Goal: Transaction & Acquisition: Purchase product/service

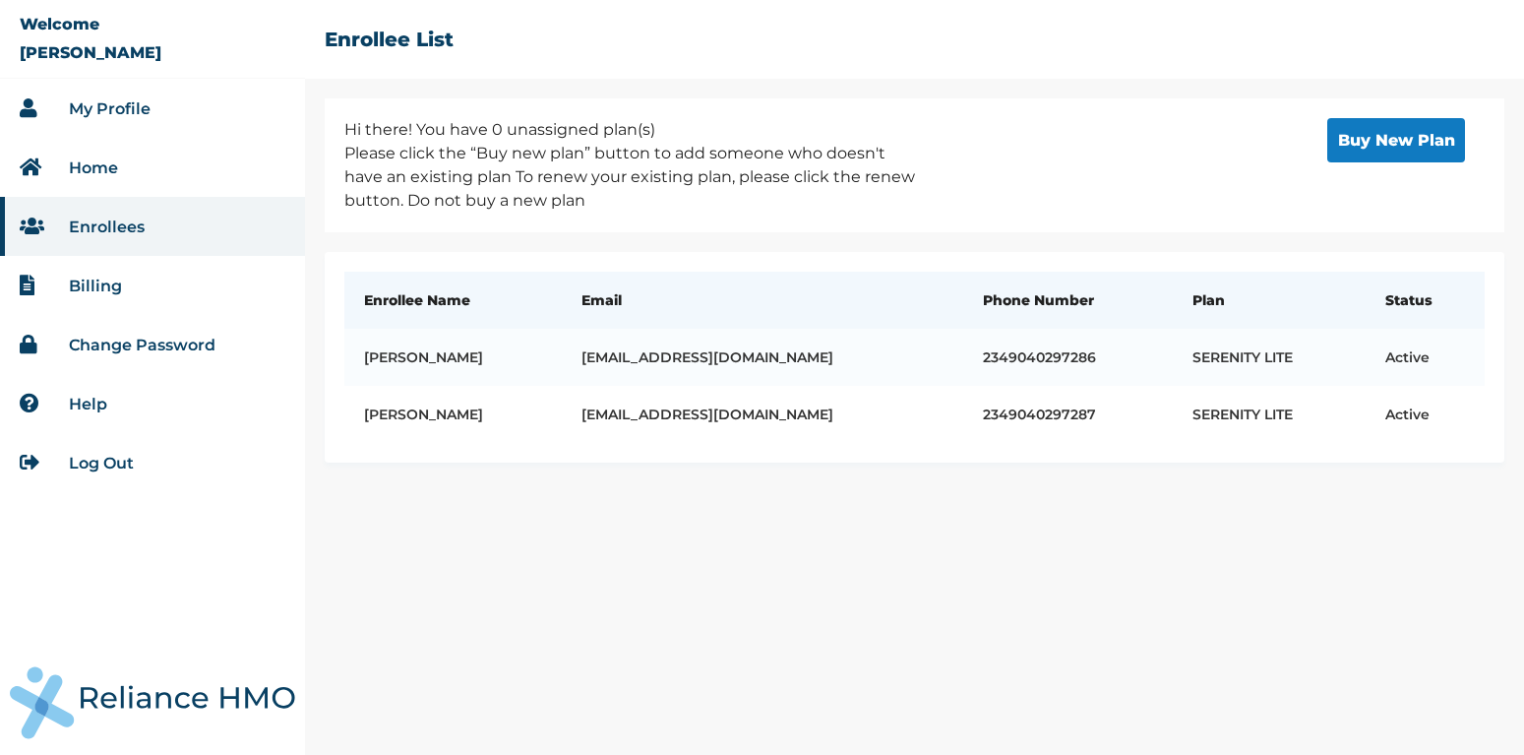
click at [93, 459] on link "Log Out" at bounding box center [101, 463] width 65 height 19
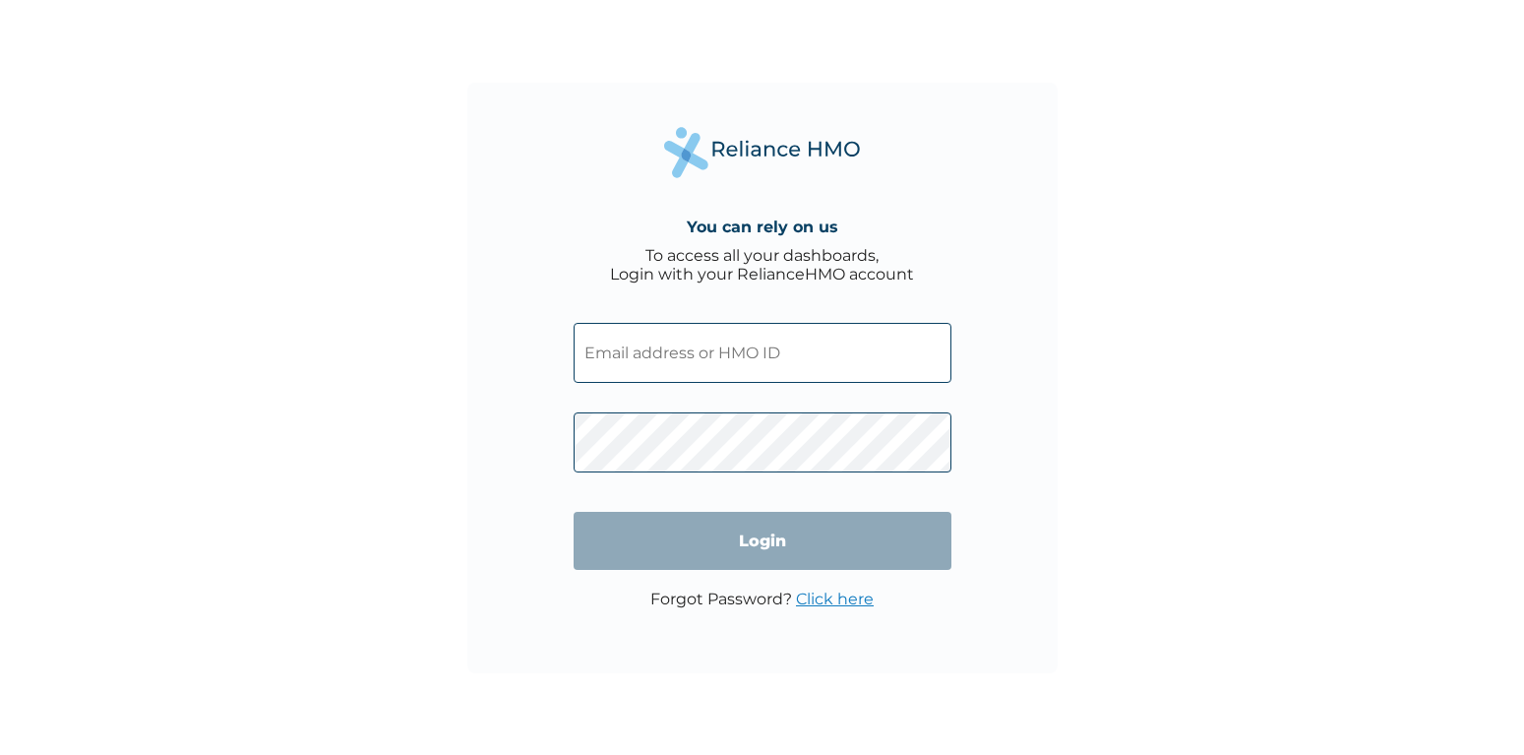
click at [738, 346] on input "text" at bounding box center [763, 353] width 378 height 60
paste input "olaadesina68@gmail.com"
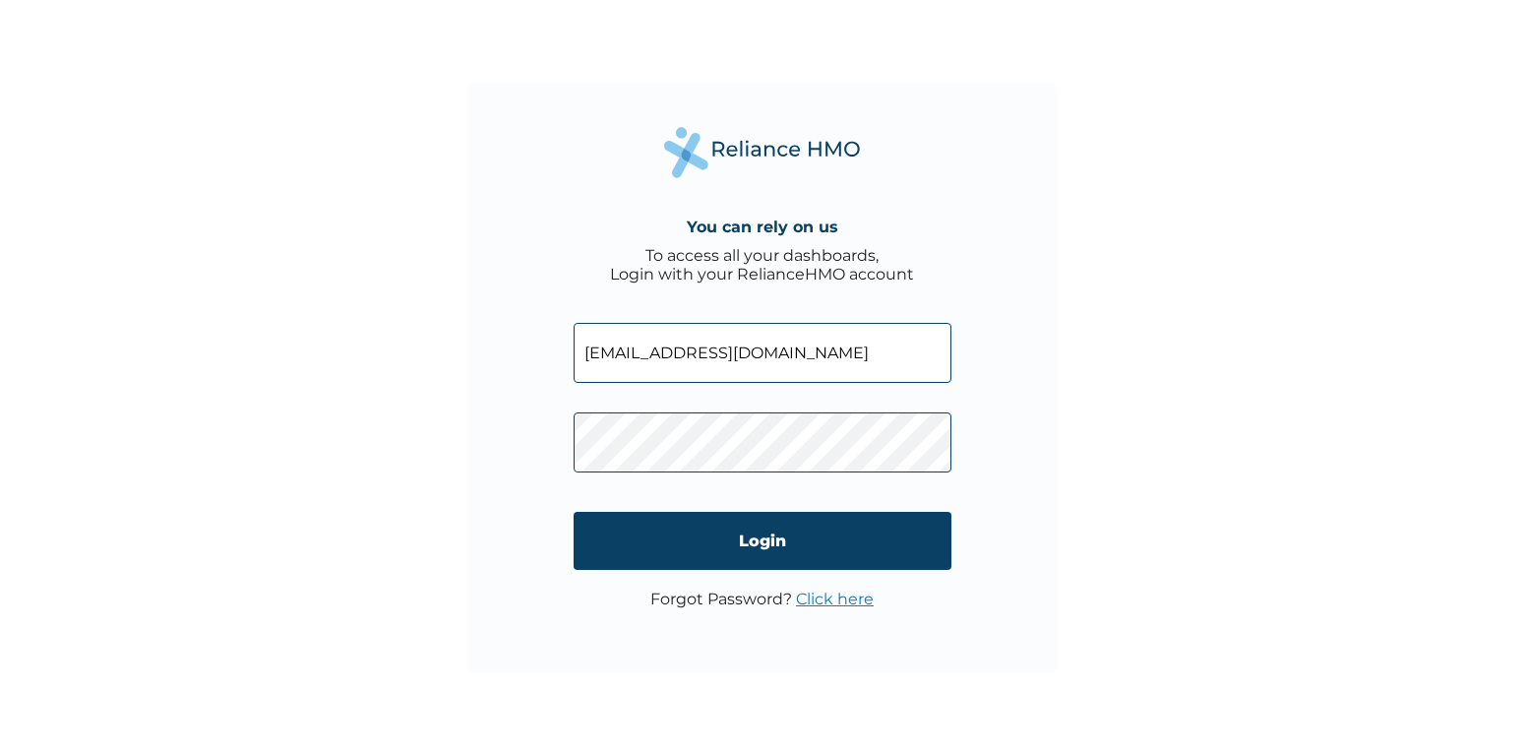
type input "olaadesina68@gmail.com"
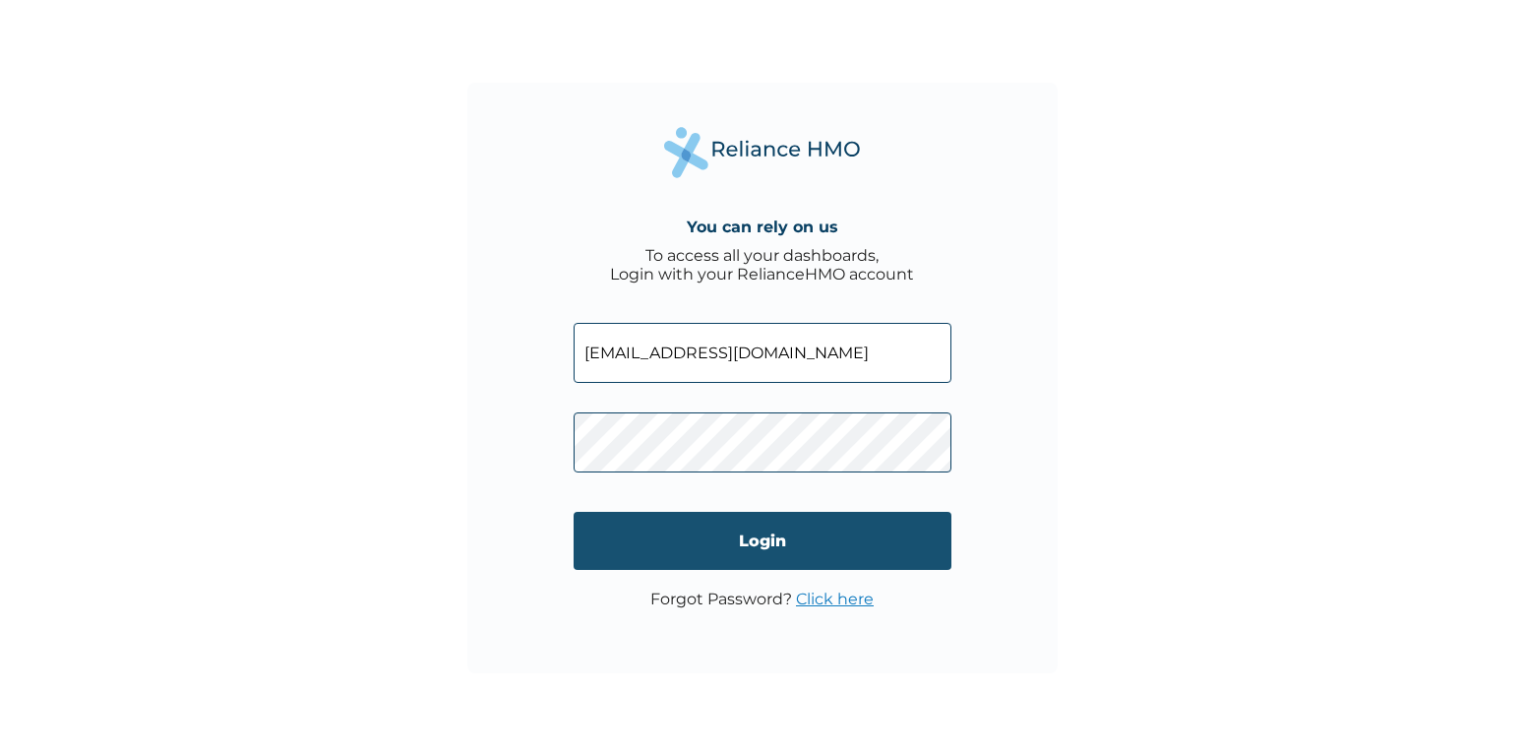
click at [740, 531] on input "Login" at bounding box center [763, 541] width 378 height 58
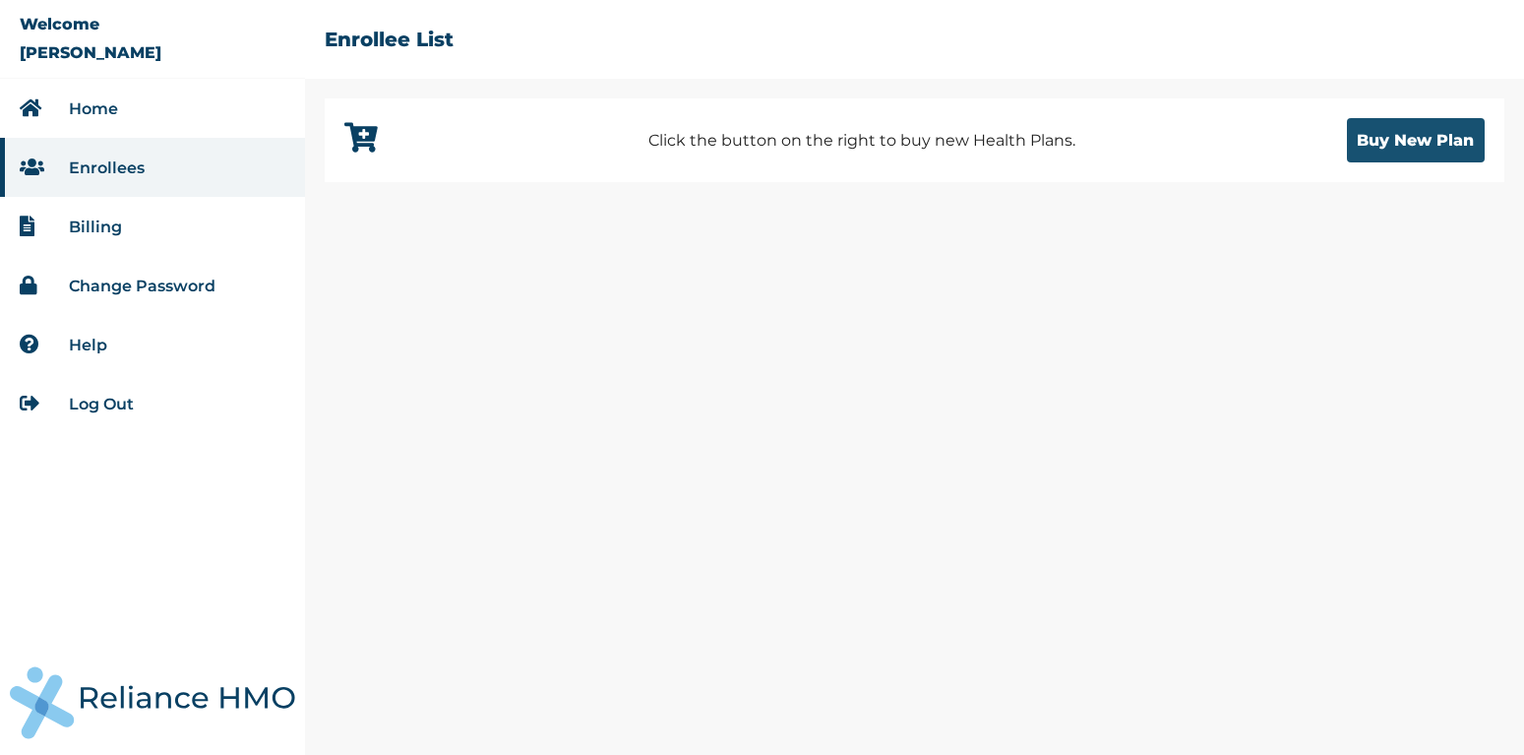
click at [1399, 138] on button "Buy New Plan" at bounding box center [1416, 140] width 138 height 44
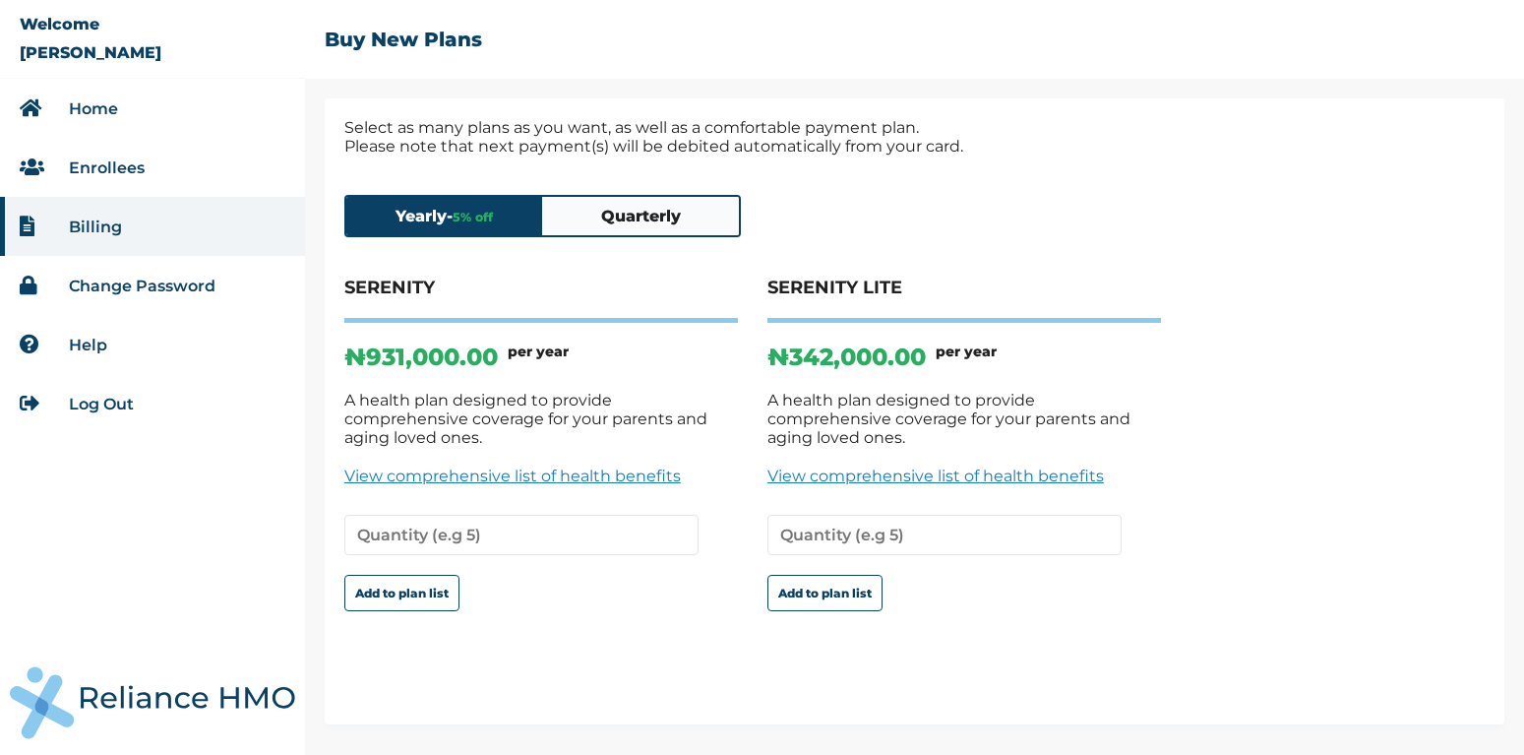
click at [647, 231] on button "Quarterly" at bounding box center [640, 216] width 197 height 38
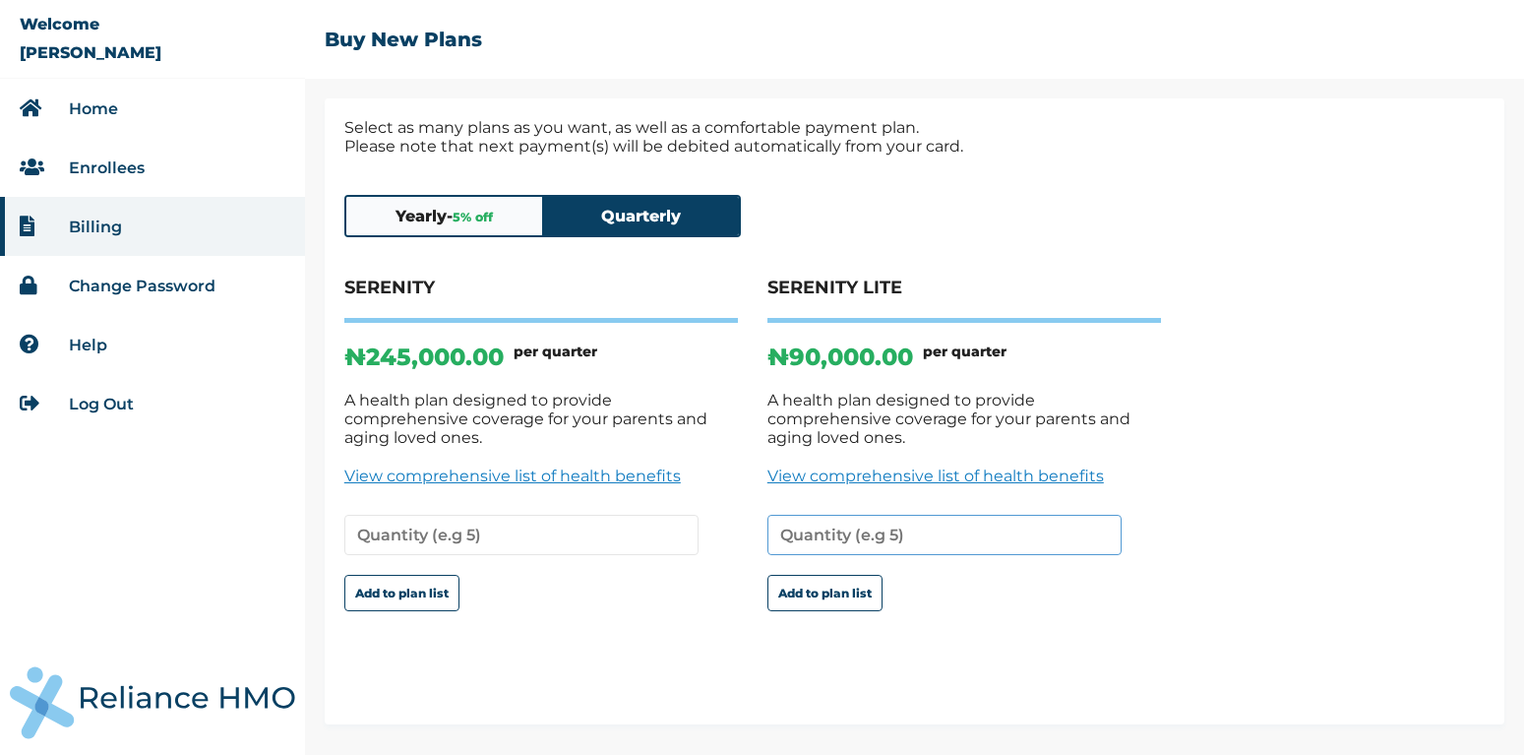
click at [828, 515] on input "number" at bounding box center [944, 535] width 354 height 40
type input "2"
click at [843, 575] on button "Add to plan list" at bounding box center [824, 593] width 115 height 36
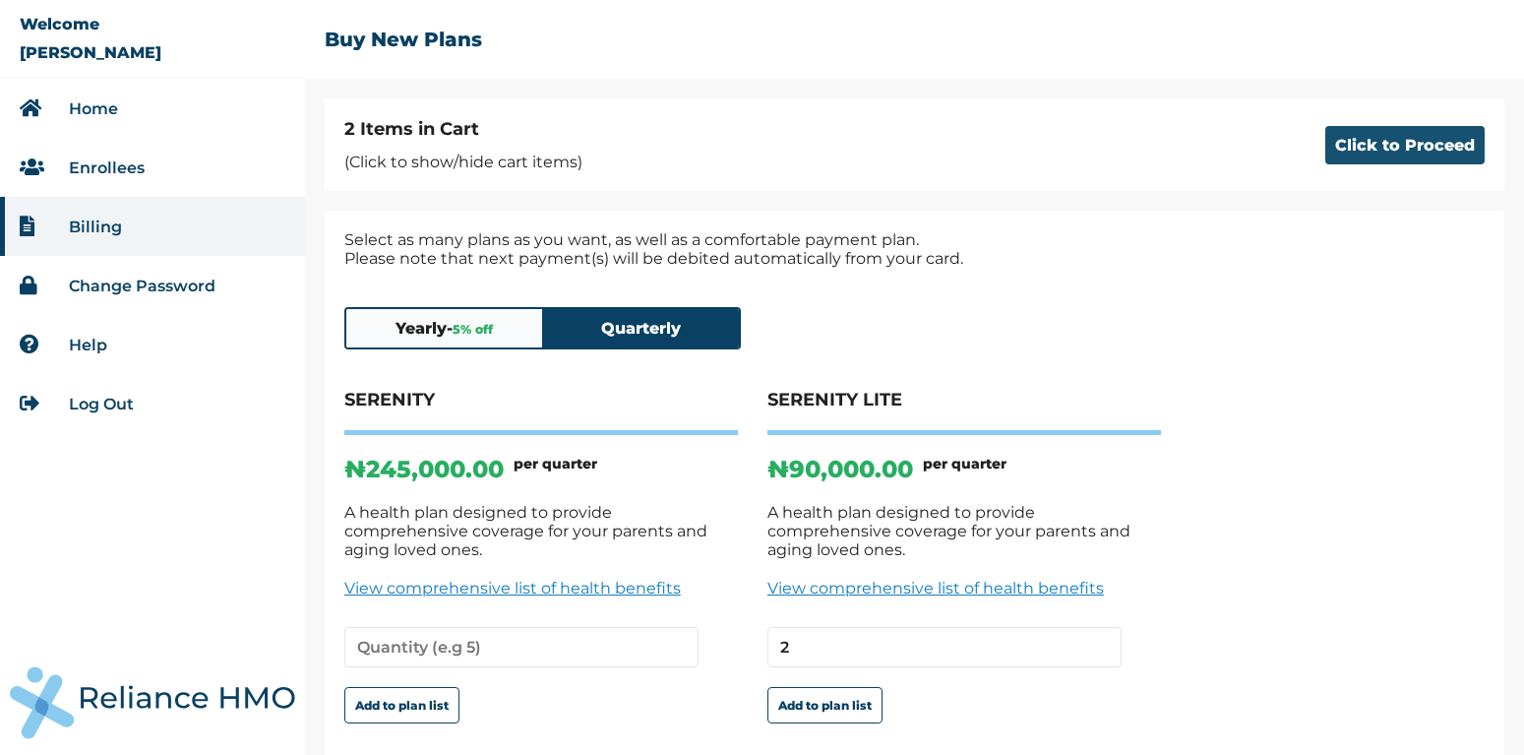
click at [1356, 154] on button "Click to Proceed" at bounding box center [1404, 145] width 159 height 38
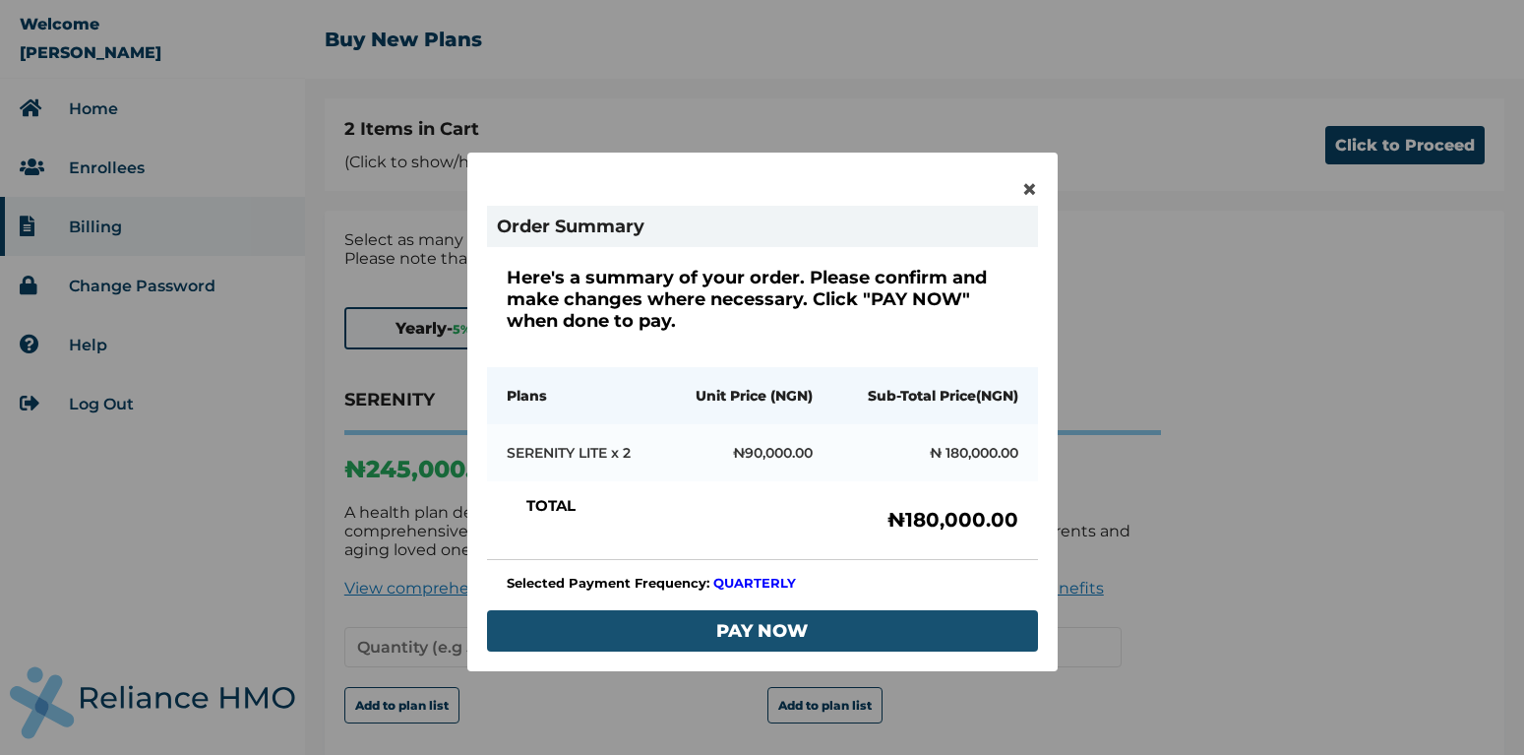
click at [807, 625] on button "PAY NOW" at bounding box center [762, 630] width 551 height 41
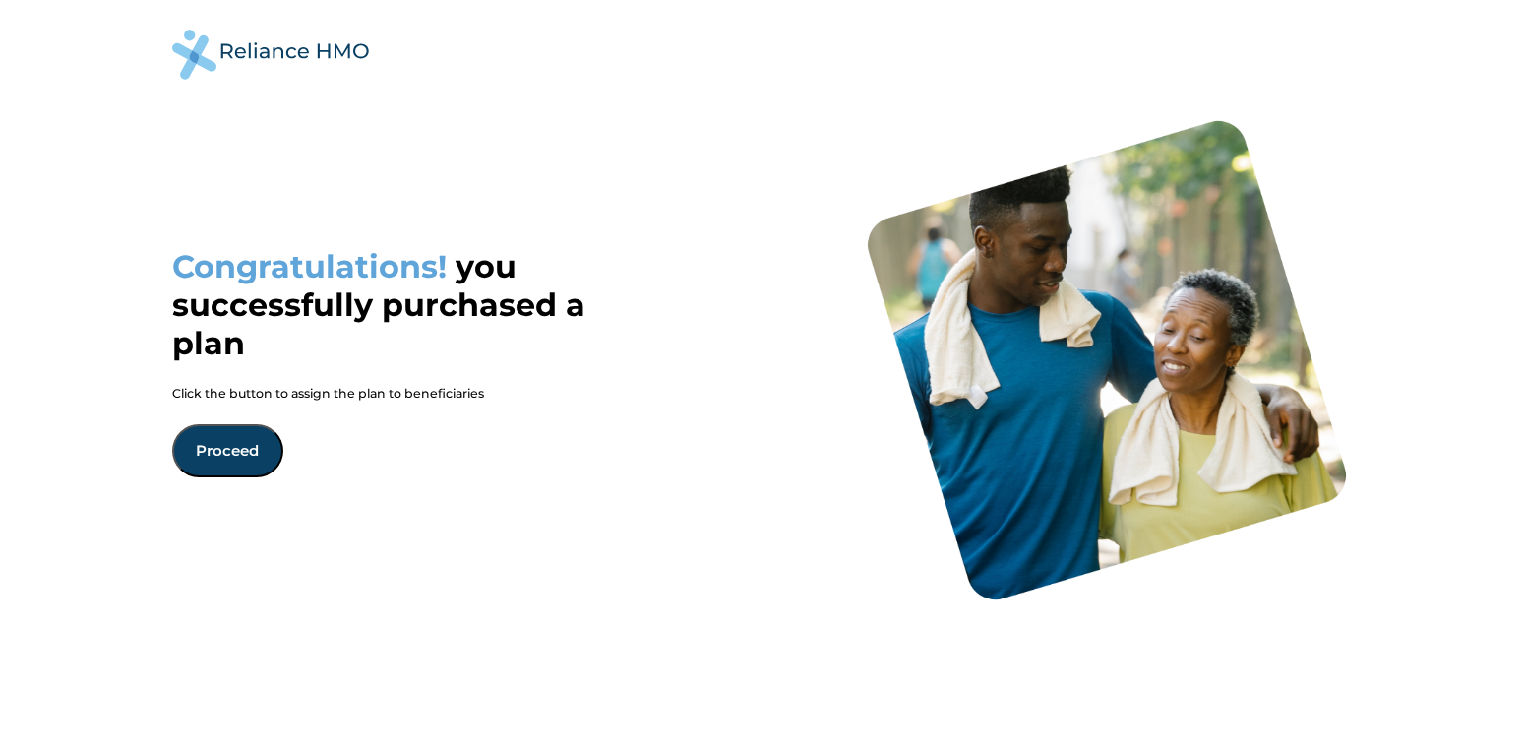
click at [257, 450] on button "Proceed" at bounding box center [227, 450] width 111 height 53
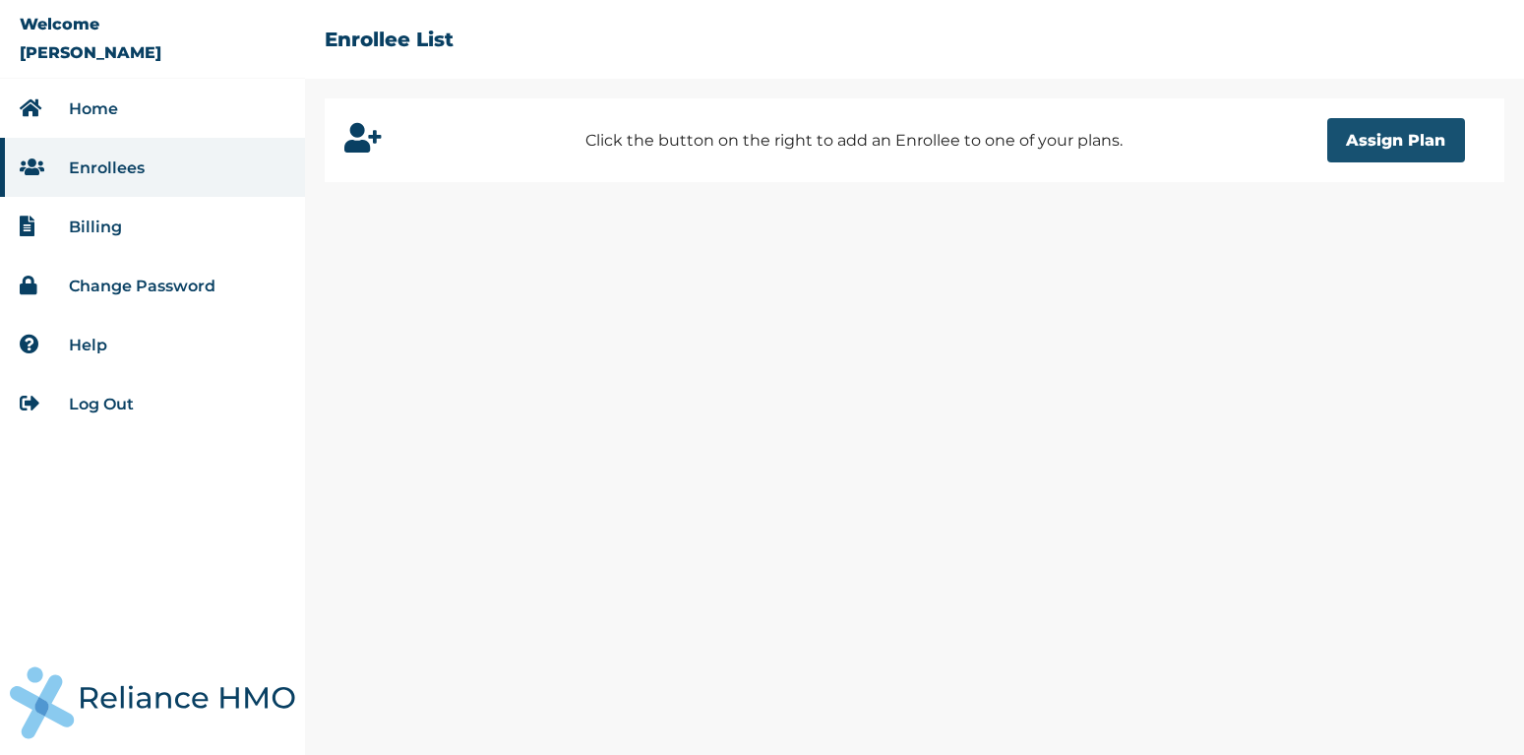
click at [1405, 149] on button "Assign Plan" at bounding box center [1396, 140] width 138 height 44
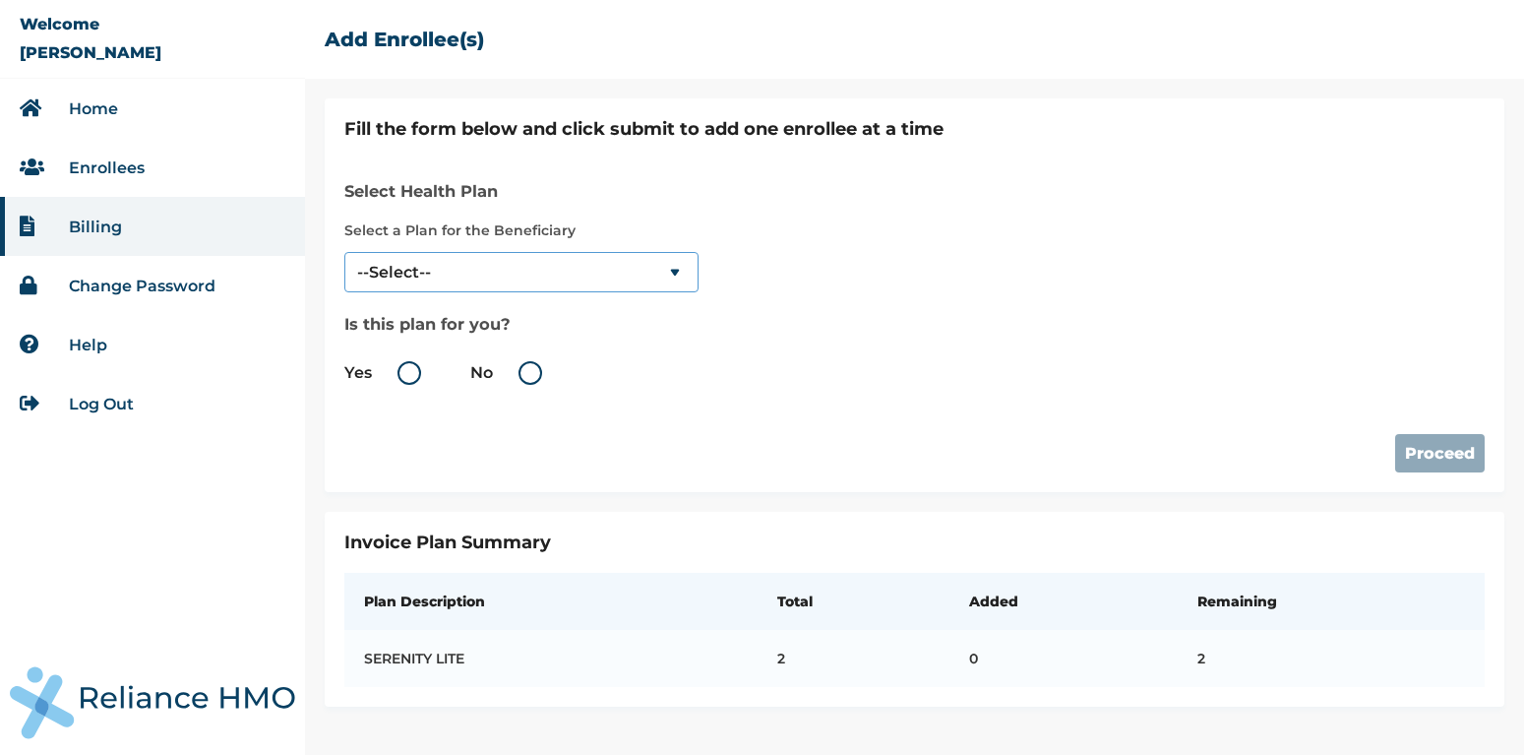
click at [344, 252] on select "--Select-- SERENITY LITE" at bounding box center [521, 272] width 354 height 40
select select "18028"
click option "SERENITY LITE" at bounding box center [0, 0] width 0 height 0
click at [529, 388] on span "Yes No" at bounding box center [521, 372] width 354 height 43
click at [529, 379] on label "No" at bounding box center [511, 373] width 82 height 24
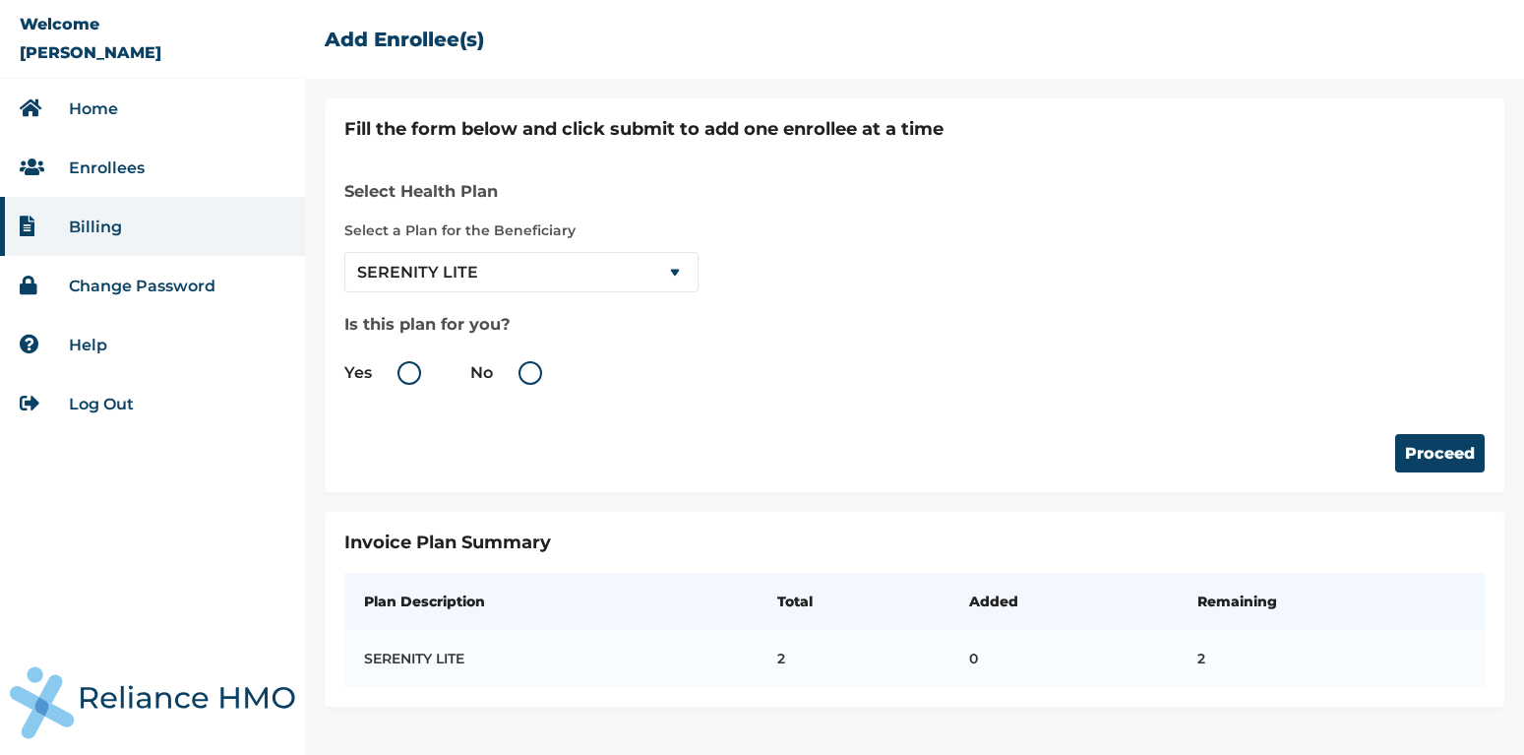
click at [513, 379] on input "No" at bounding box center [496, 372] width 31 height 31
radio input "true"
click at [1443, 450] on button "Proceed" at bounding box center [1440, 453] width 90 height 38
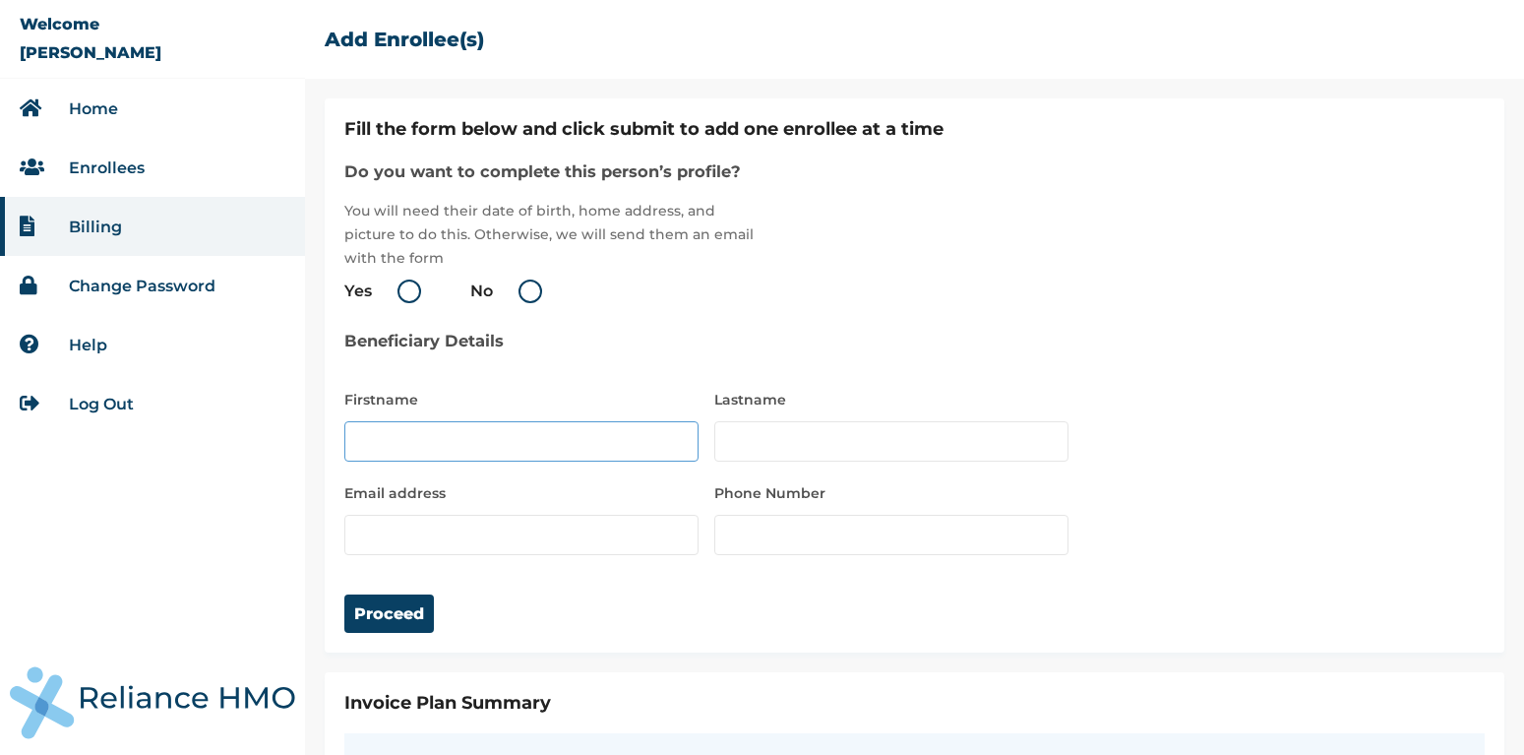
click at [465, 443] on input "text" at bounding box center [521, 441] width 354 height 40
type input "Olaolu"
type input "Adesina"
type input "[EMAIL_ADDRESS][DOMAIN_NAME]"
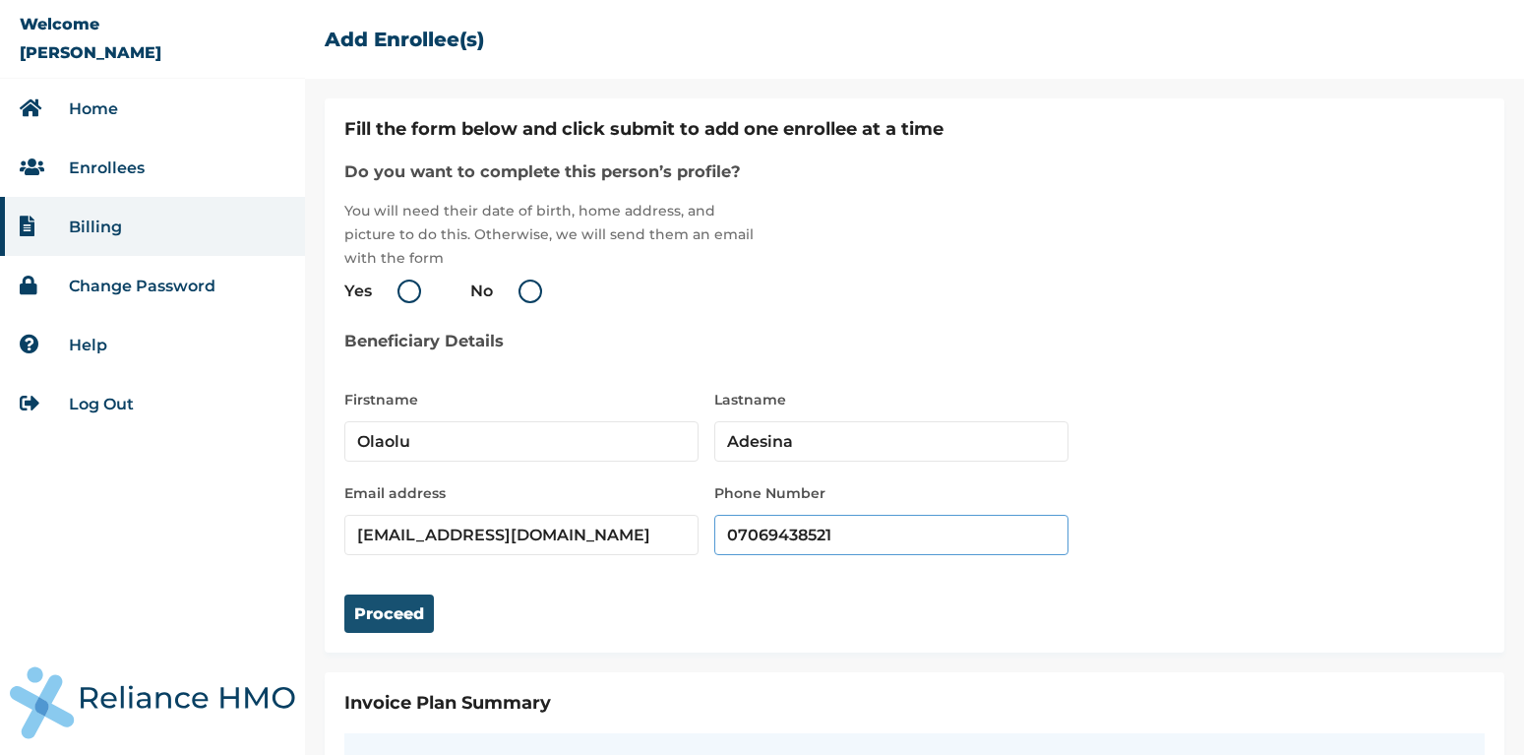
type input "07069438521"
click at [376, 612] on button "Proceed" at bounding box center [389, 613] width 90 height 38
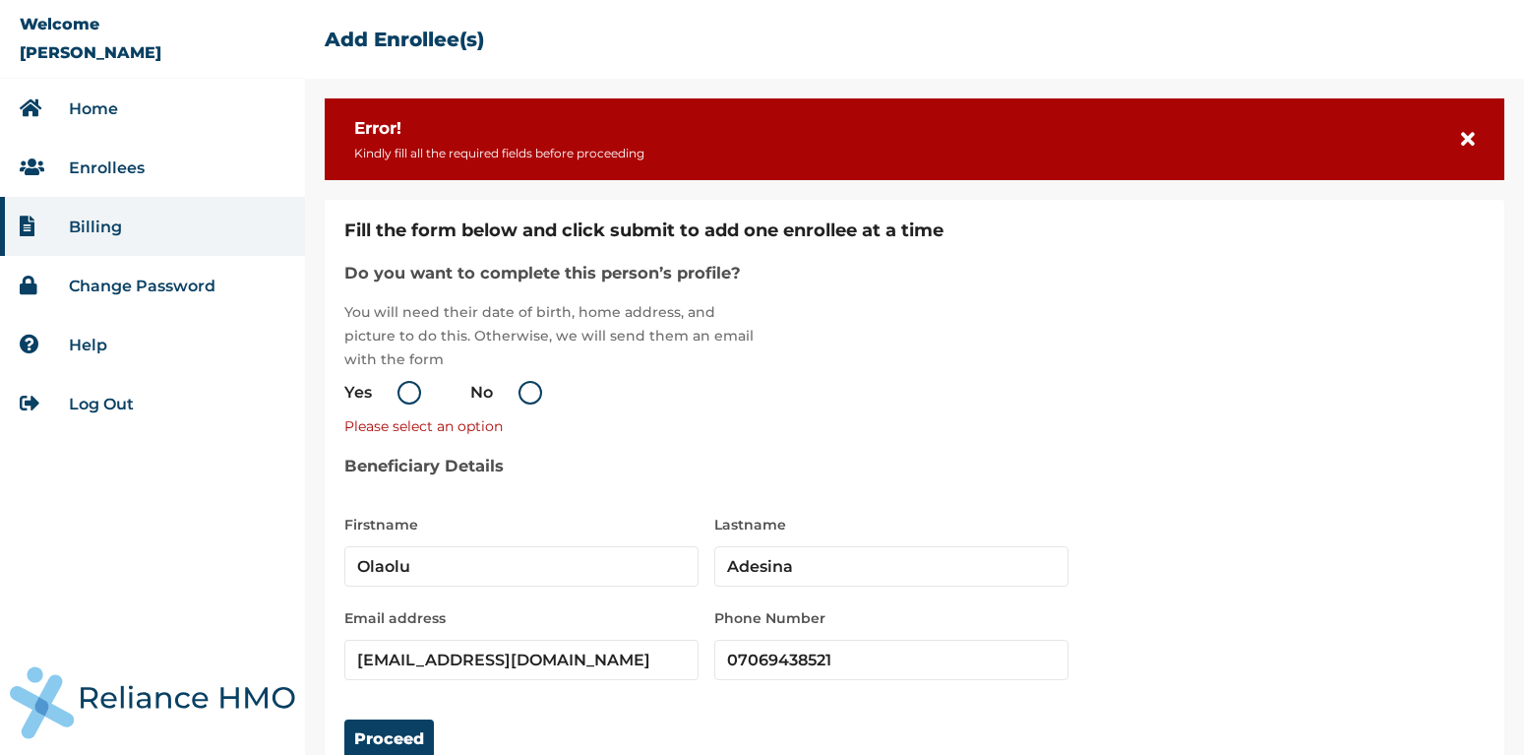
click at [519, 399] on label "No" at bounding box center [511, 393] width 82 height 24
click at [513, 399] on input "No" at bounding box center [496, 392] width 31 height 31
radio input "true"
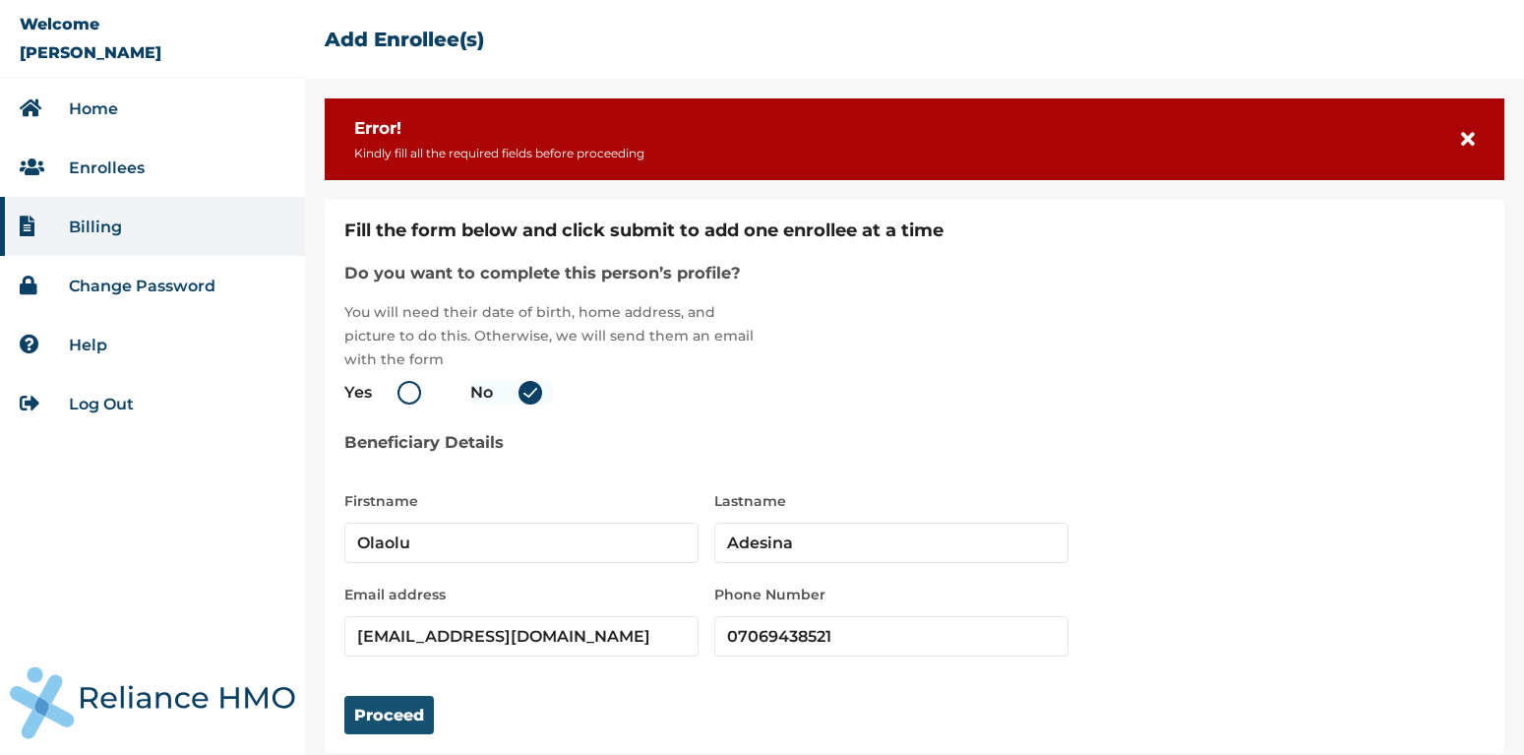
click at [380, 719] on button "Proceed" at bounding box center [389, 715] width 90 height 38
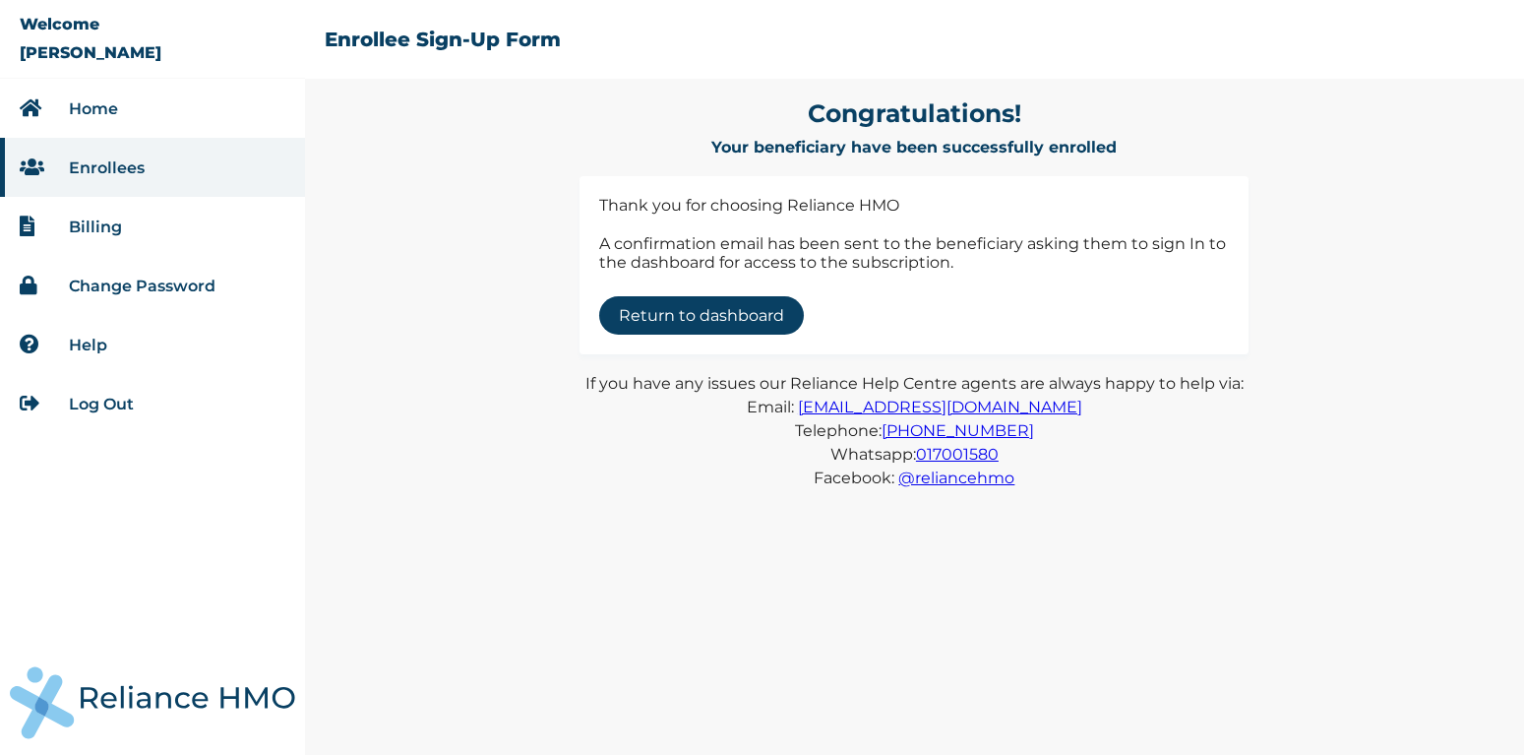
click at [681, 312] on link "Return to dashboard" at bounding box center [701, 315] width 205 height 38
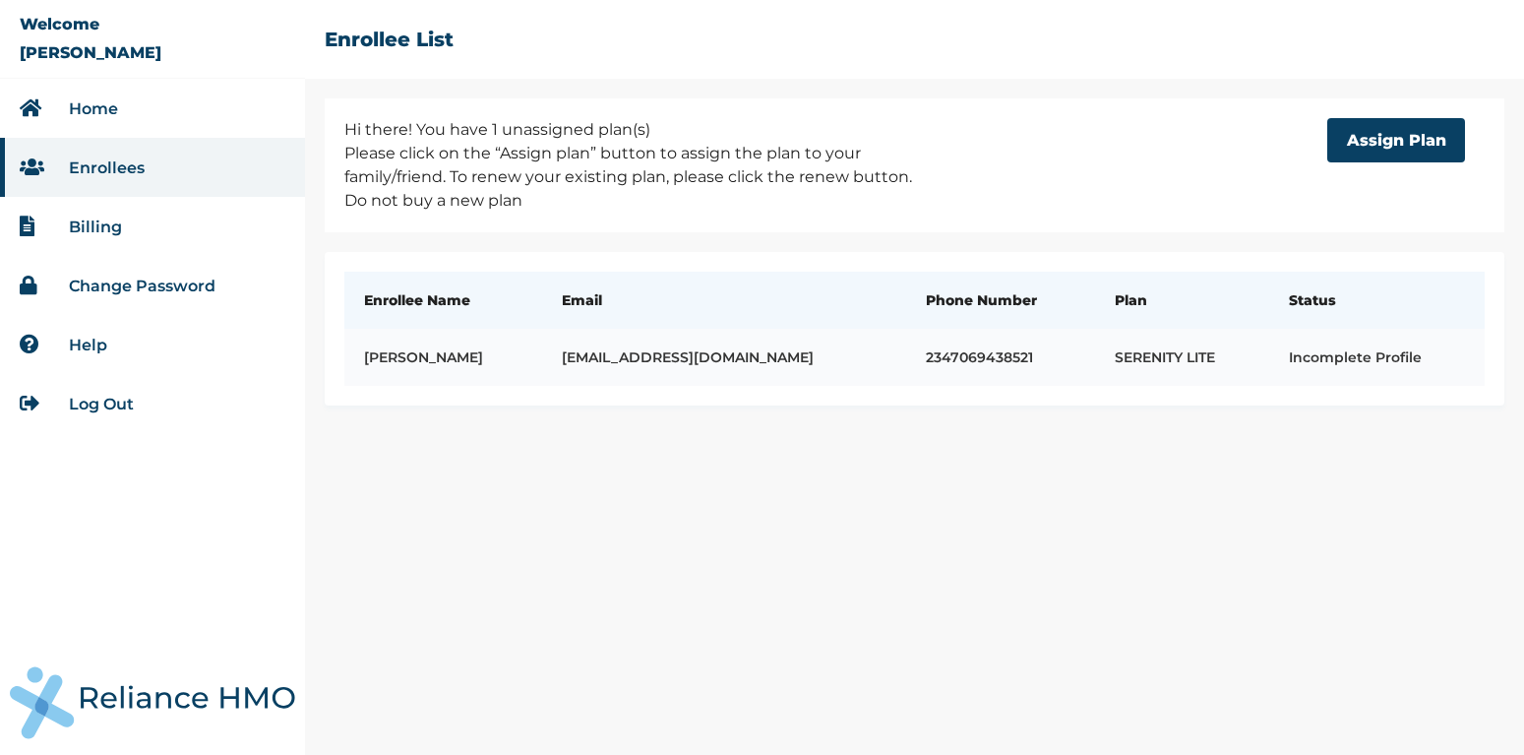
click at [1324, 356] on td "Incomplete Profile" at bounding box center [1376, 357] width 215 height 57
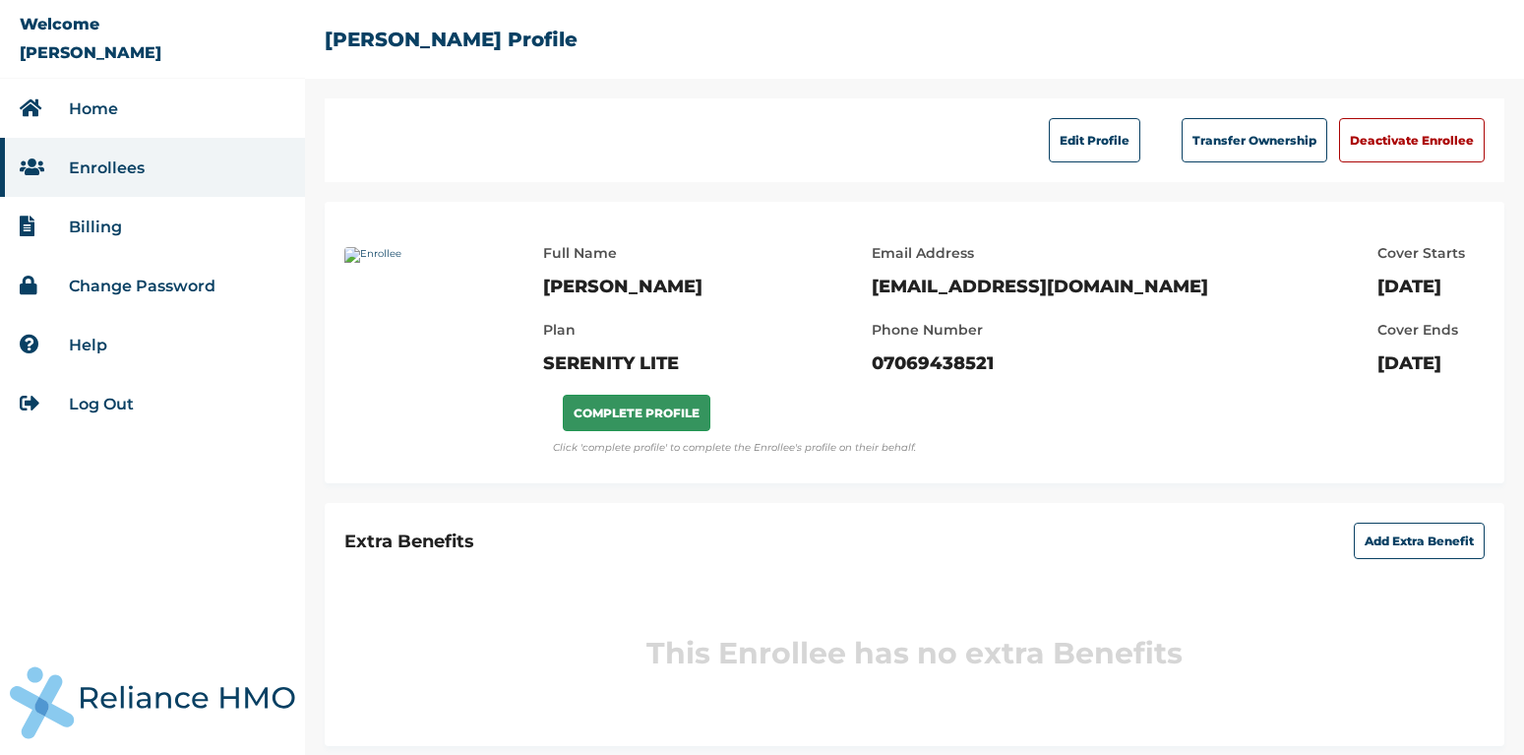
click at [648, 421] on button "COMPLETE PROFILE" at bounding box center [637, 413] width 148 height 36
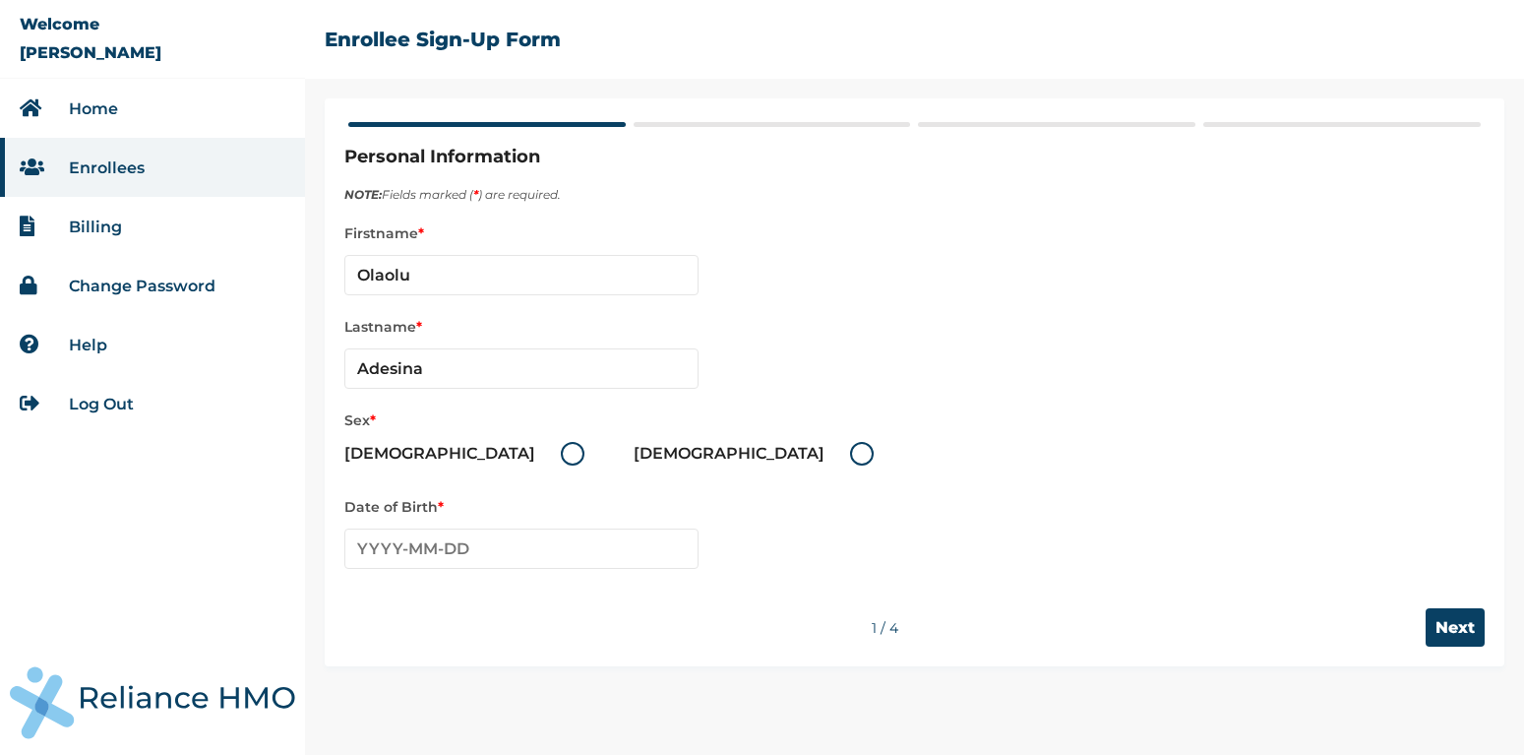
click at [423, 455] on label "[DEMOGRAPHIC_DATA]" at bounding box center [469, 454] width 250 height 24
click at [533, 455] on input "[DEMOGRAPHIC_DATA]" at bounding box center [548, 453] width 31 height 31
radio input "true"
click at [395, 552] on input "text" at bounding box center [521, 548] width 354 height 40
click at [513, 588] on th "[DATE]-[DATE]" at bounding box center [521, 589] width 302 height 28
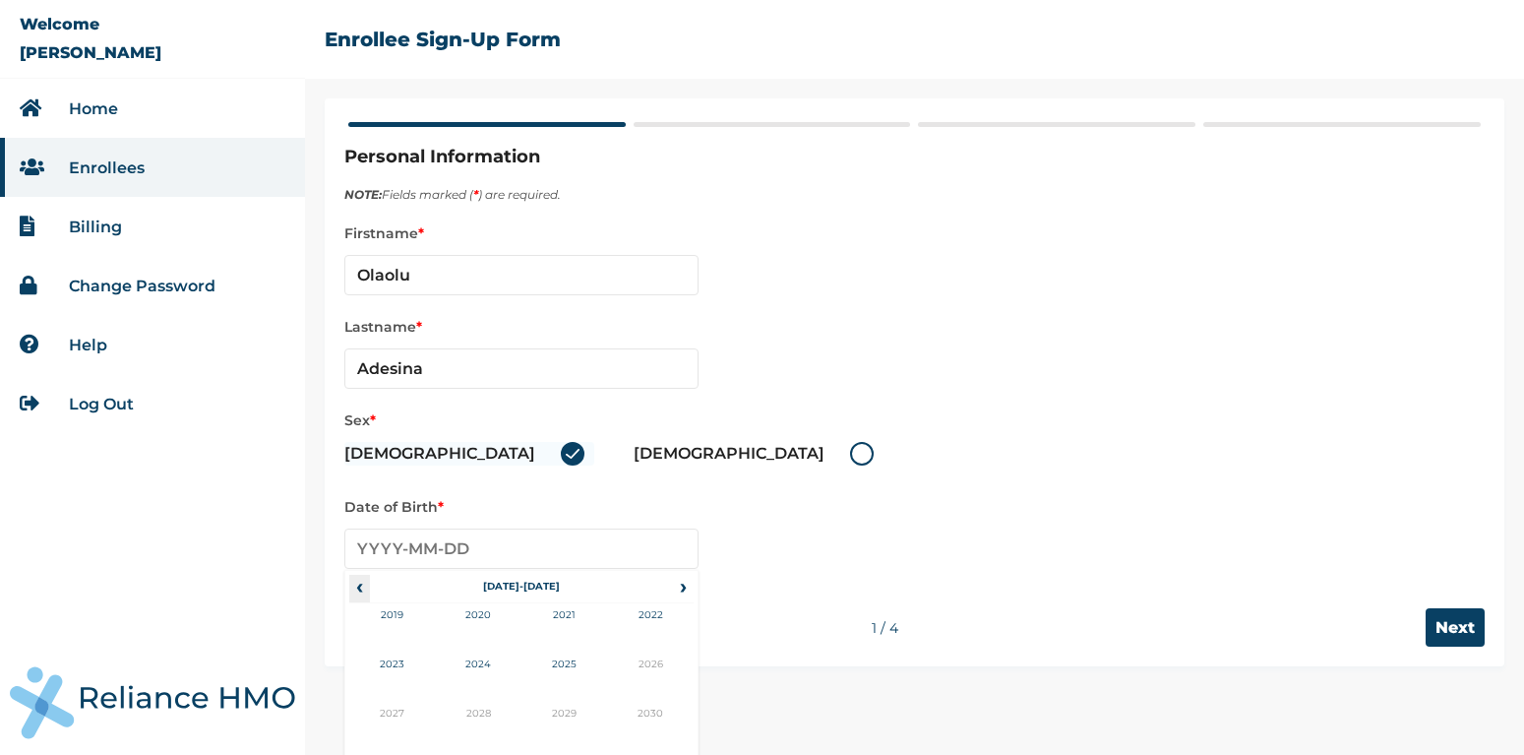
click at [365, 586] on span "‹" at bounding box center [359, 587] width 21 height 24
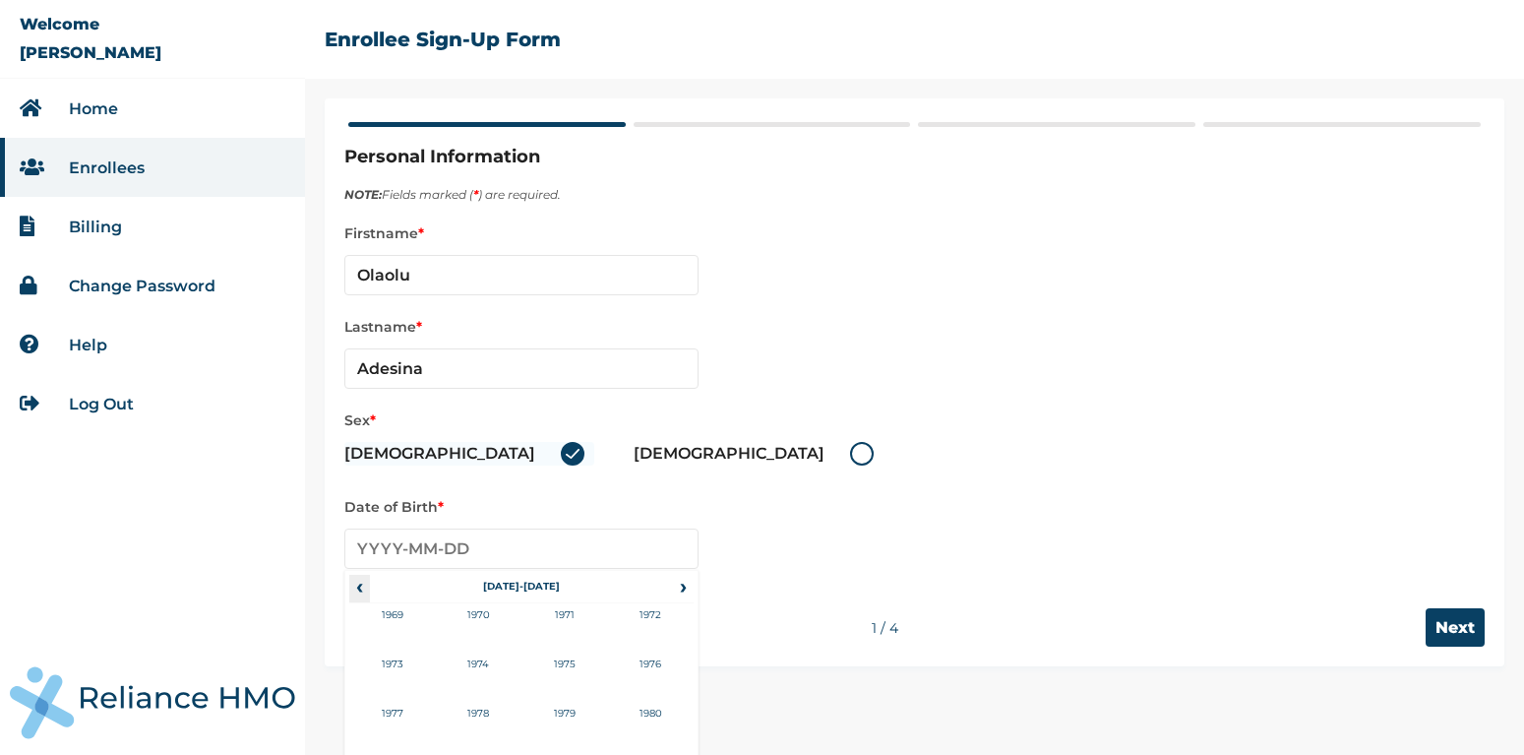
click at [365, 586] on span "‹" at bounding box center [359, 587] width 21 height 24
click at [388, 720] on td "1957" at bounding box center [392, 726] width 87 height 49
click at [557, 669] on td "[DATE]" at bounding box center [564, 676] width 87 height 49
click at [520, 664] on td "10" at bounding box center [521, 671] width 49 height 28
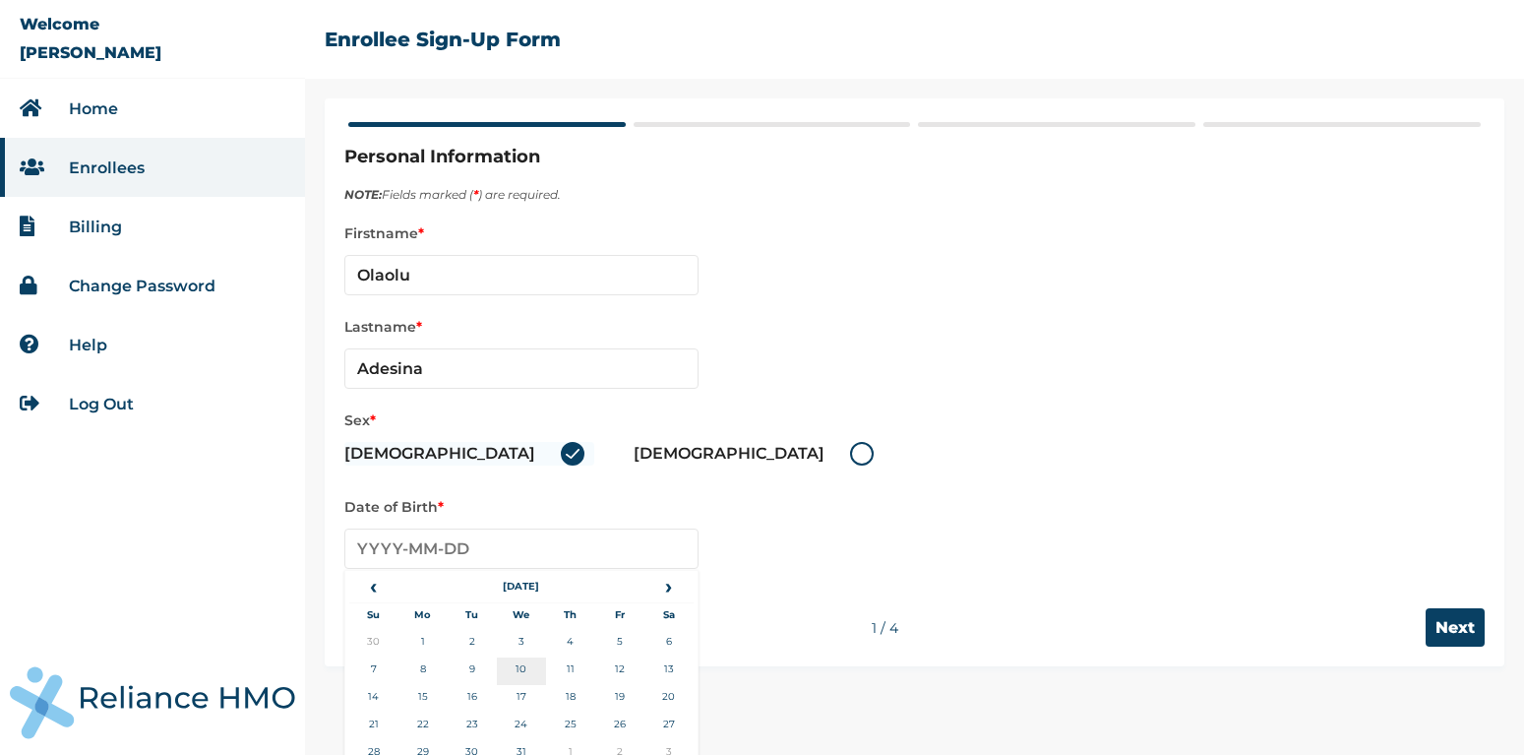
type input "[DATE]"
click at [1432, 617] on input "Next" at bounding box center [1455, 627] width 59 height 38
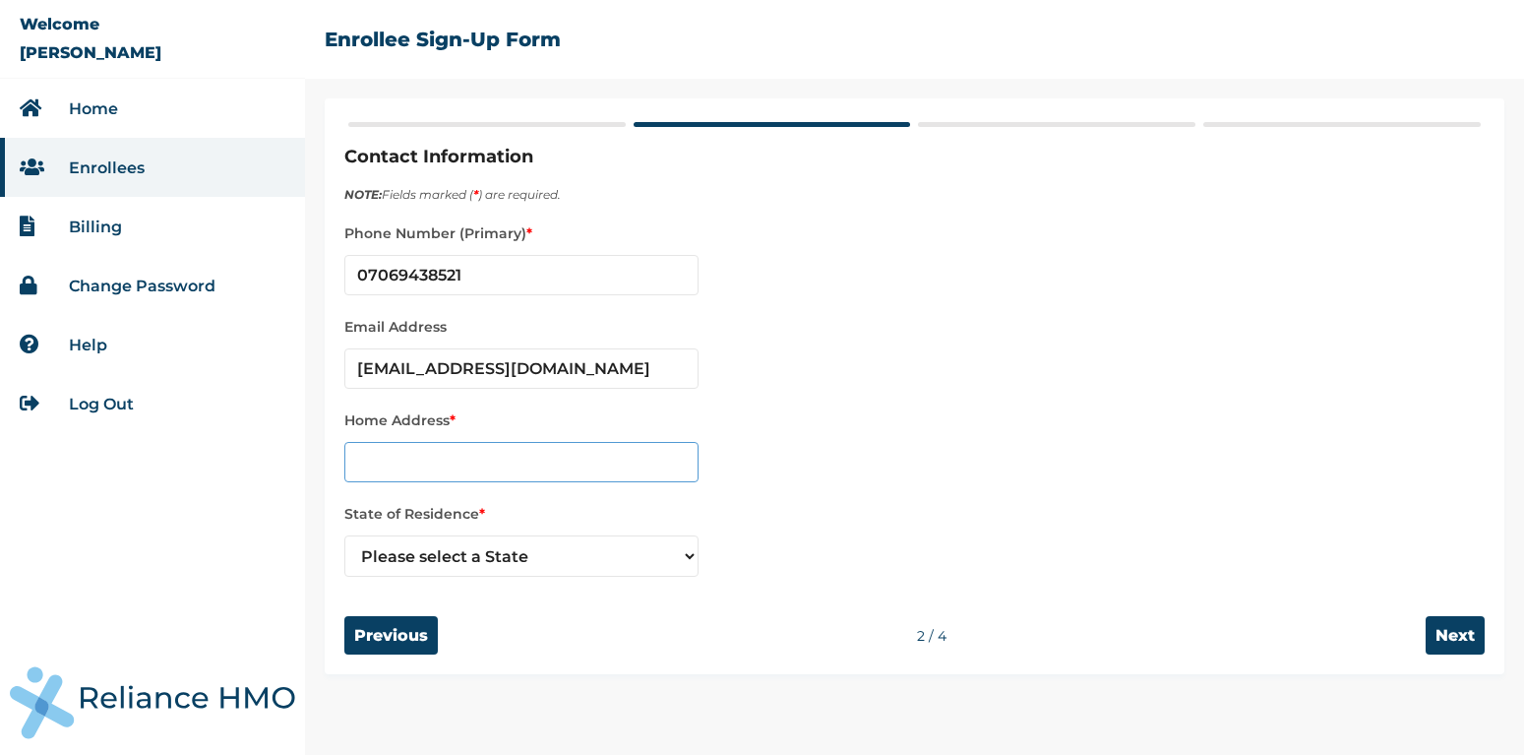
click at [418, 445] on input "text" at bounding box center [521, 462] width 354 height 40
paste input "[STREET_ADDRESS][PERSON_NAME]"
type input "[STREET_ADDRESS][PERSON_NAME]"
click at [344, 535] on select "Please select a State [PERSON_NAME] (FCT) [PERSON_NAME] Ibom [GEOGRAPHIC_DATA] …" at bounding box center [521, 555] width 354 height 41
select select "25"
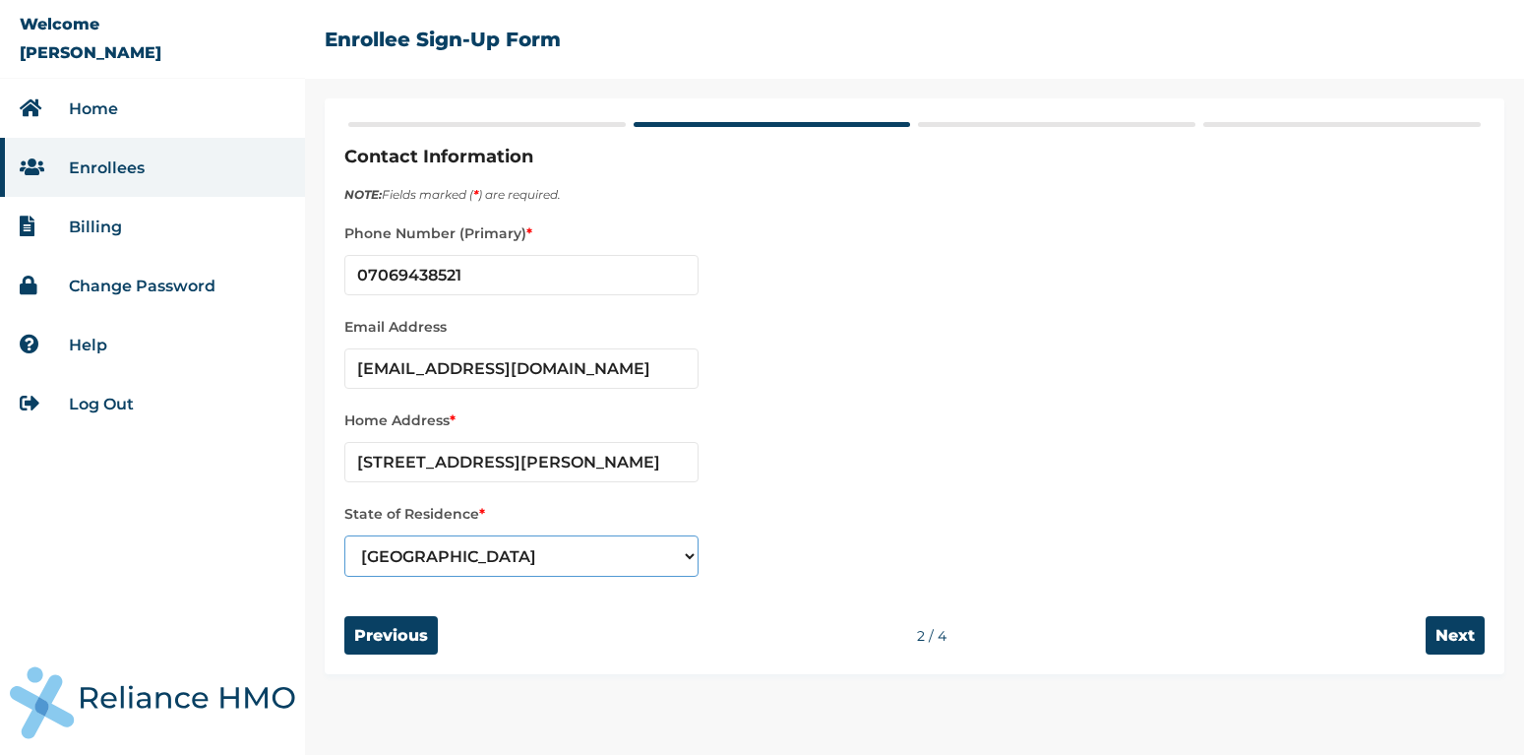
click option "[GEOGRAPHIC_DATA]" at bounding box center [0, 0] width 0 height 0
click at [558, 461] on input "[STREET_ADDRESS][PERSON_NAME]" at bounding box center [521, 462] width 354 height 40
type input "[STREET_ADDRESS]"
click at [1436, 635] on input "Next" at bounding box center [1455, 635] width 59 height 38
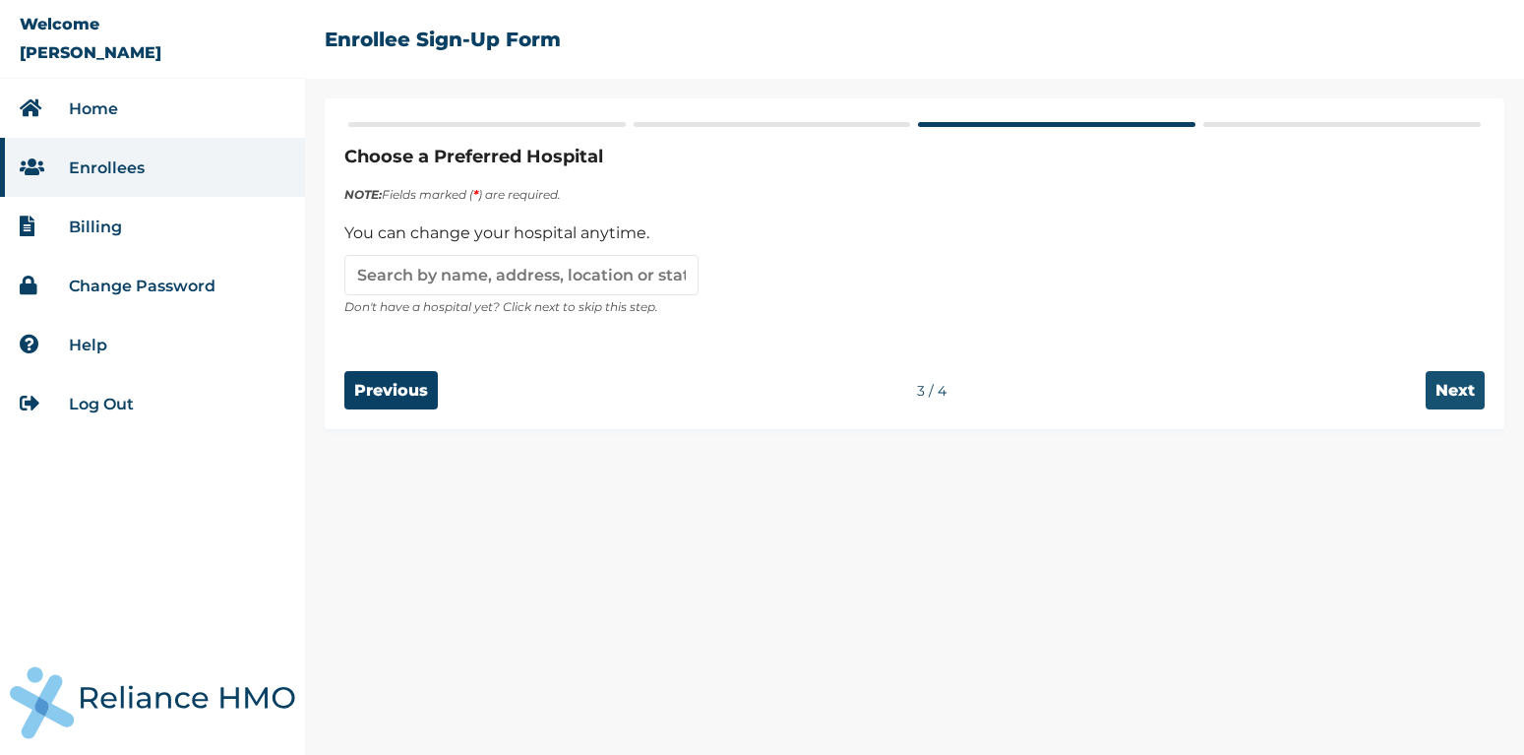
click at [1456, 378] on input "Next" at bounding box center [1455, 390] width 59 height 38
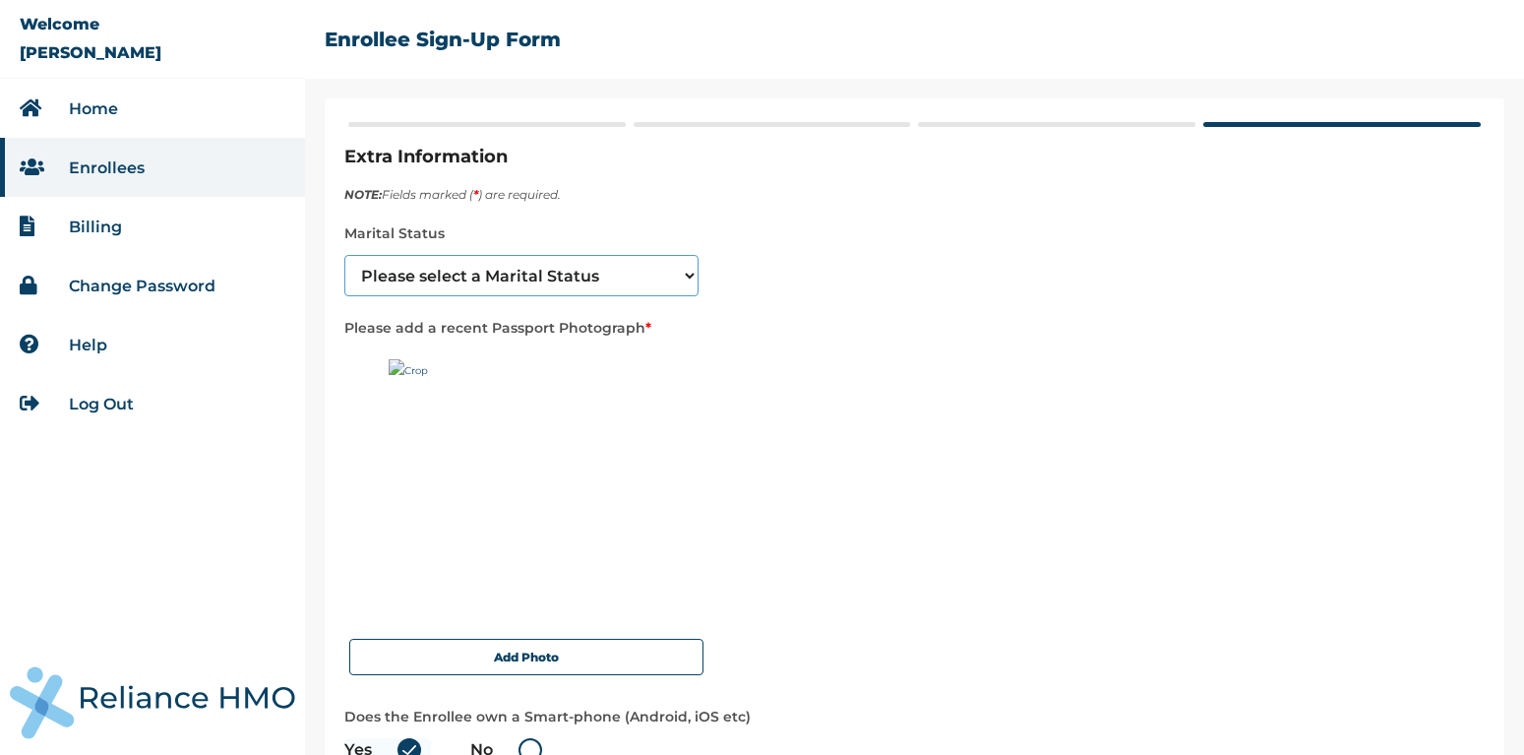
select select "2"
click option "Married" at bounding box center [0, 0] width 0 height 0
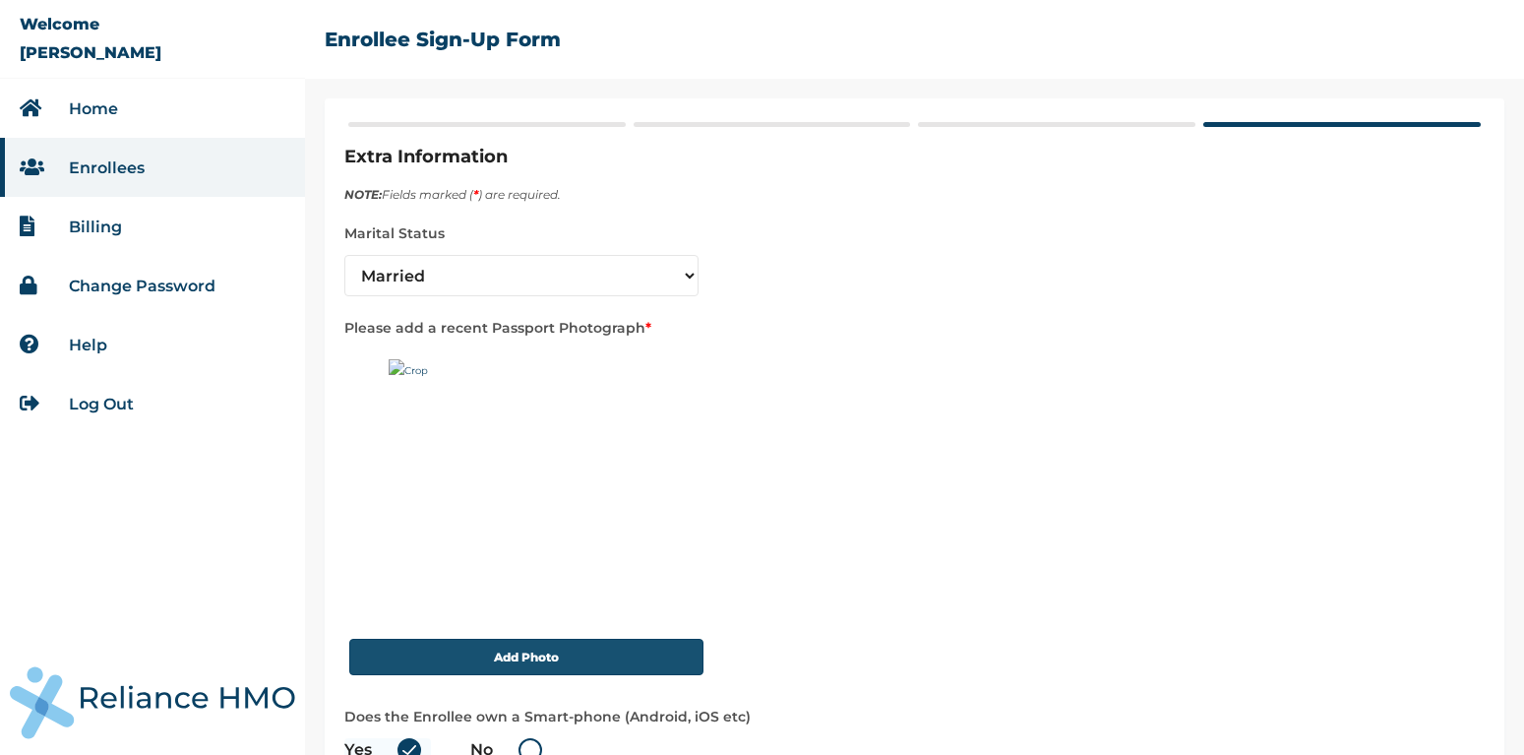
click at [515, 650] on button "Add Photo" at bounding box center [526, 657] width 354 height 36
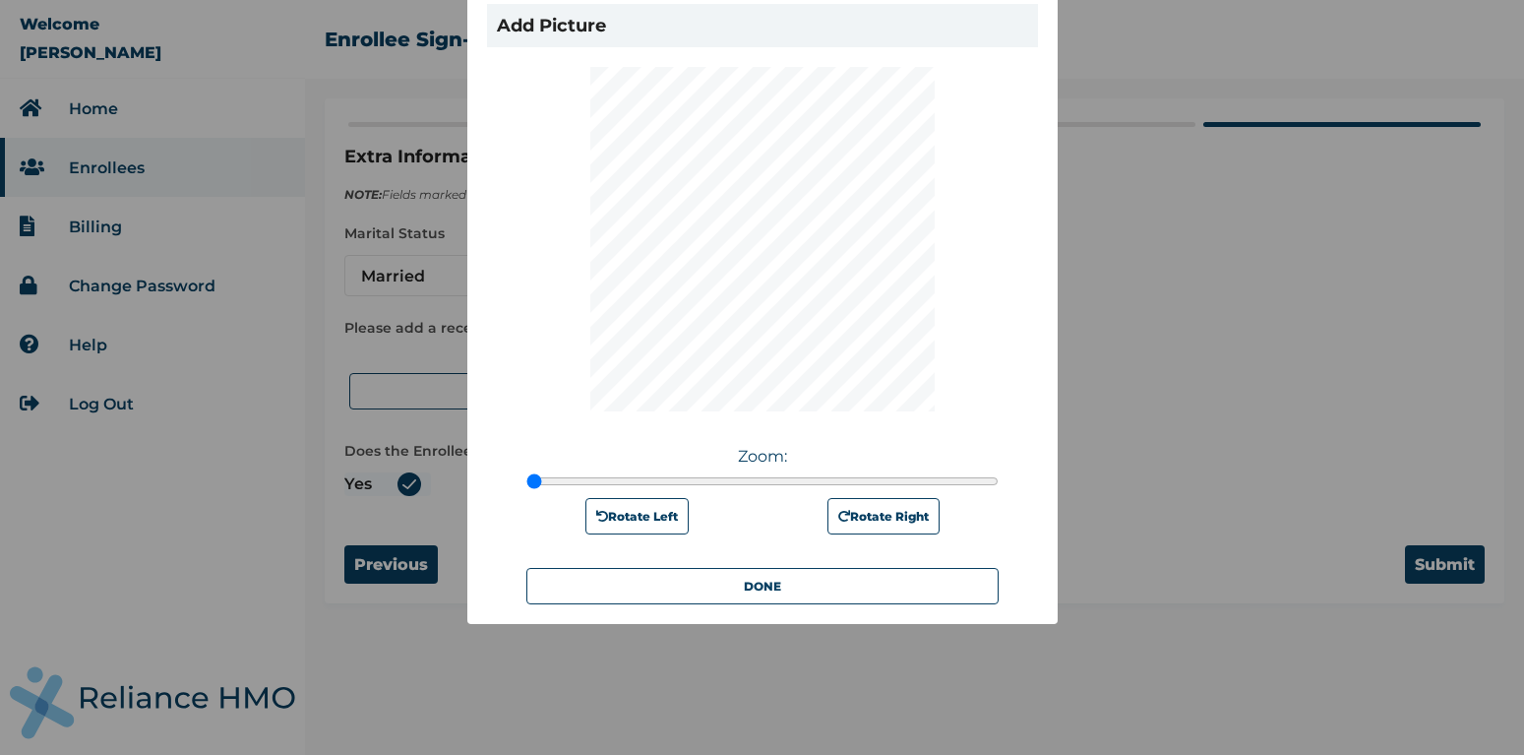
scroll to position [199, 0]
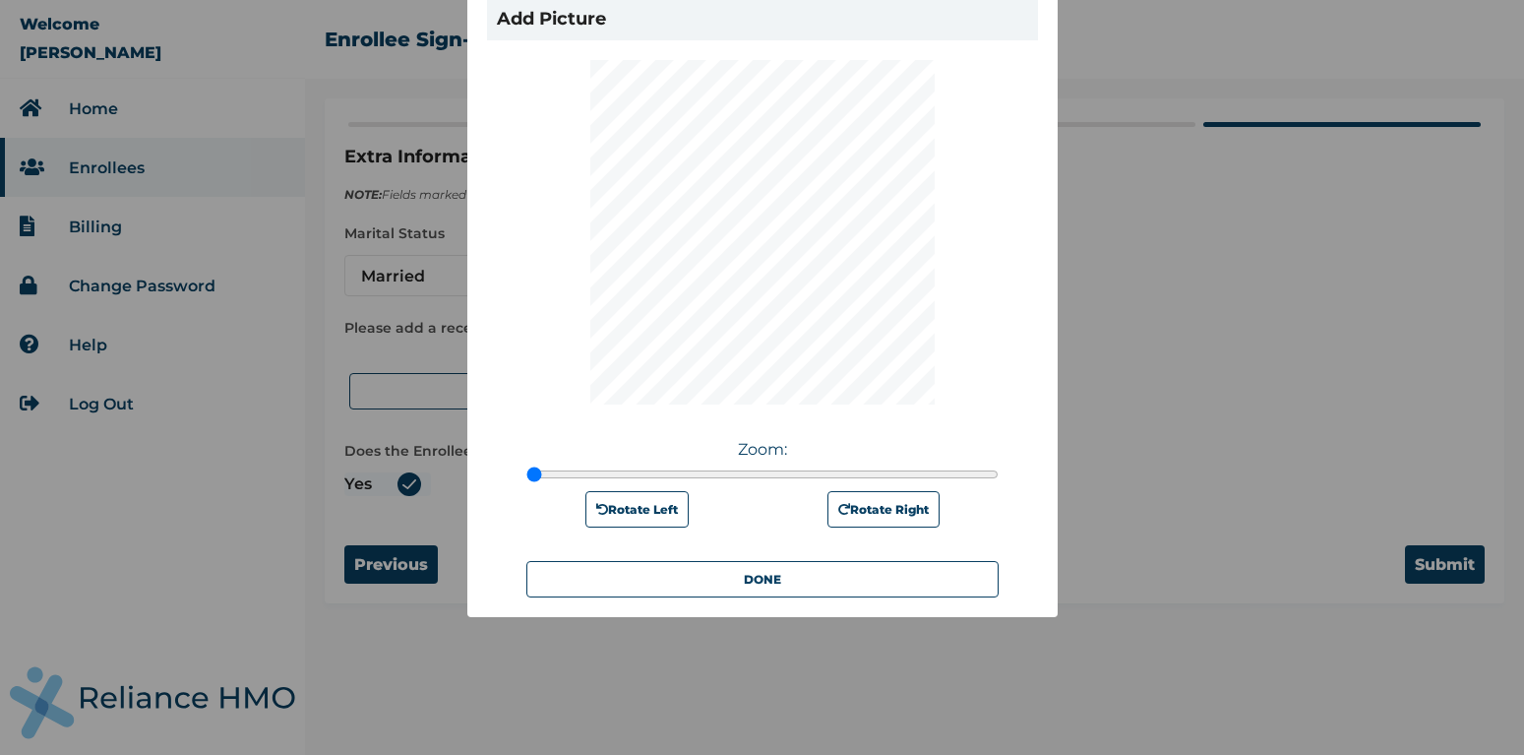
click at [795, 561] on div "Zoom: Rotate Left Rotate Right" at bounding box center [762, 494] width 551 height 133
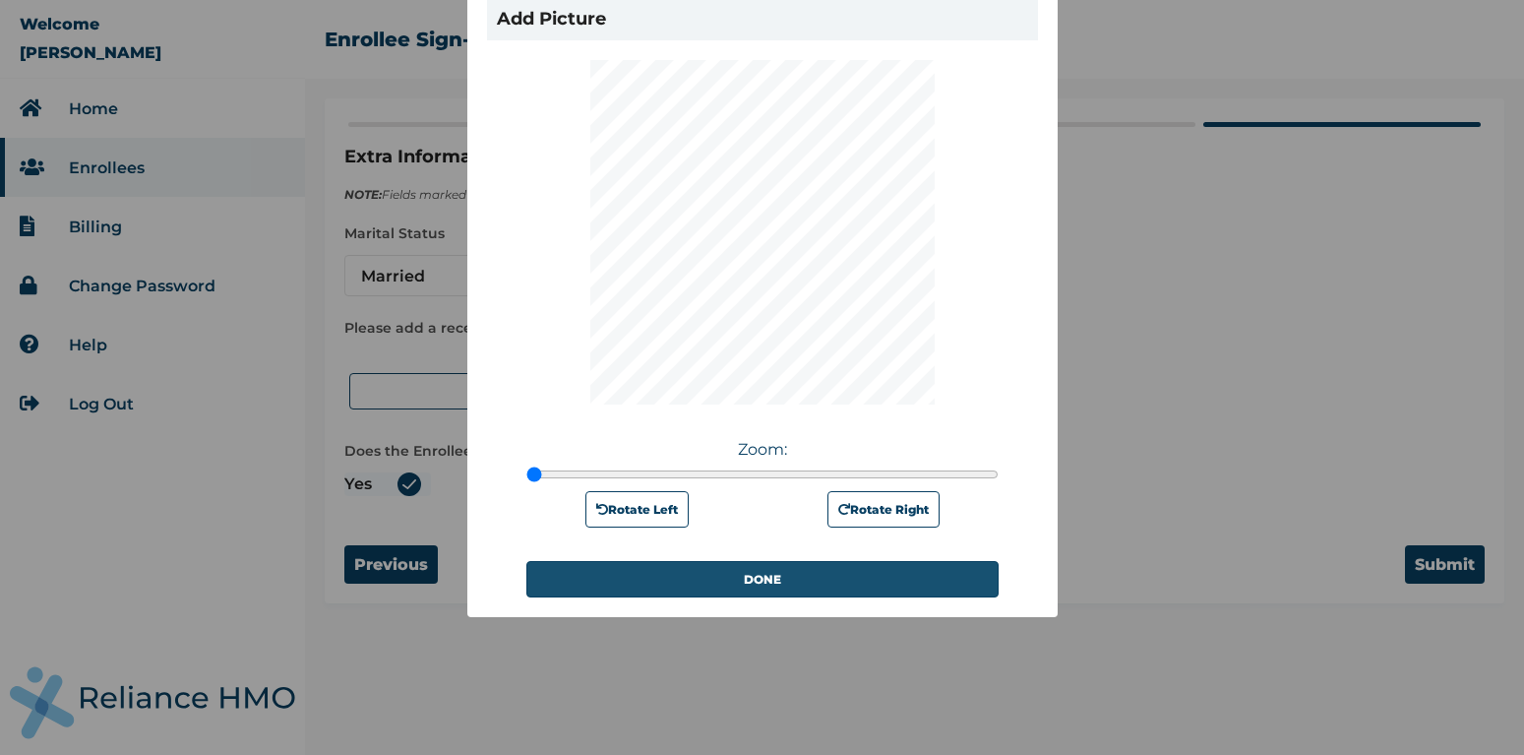
click at [790, 577] on button "DONE" at bounding box center [762, 579] width 472 height 36
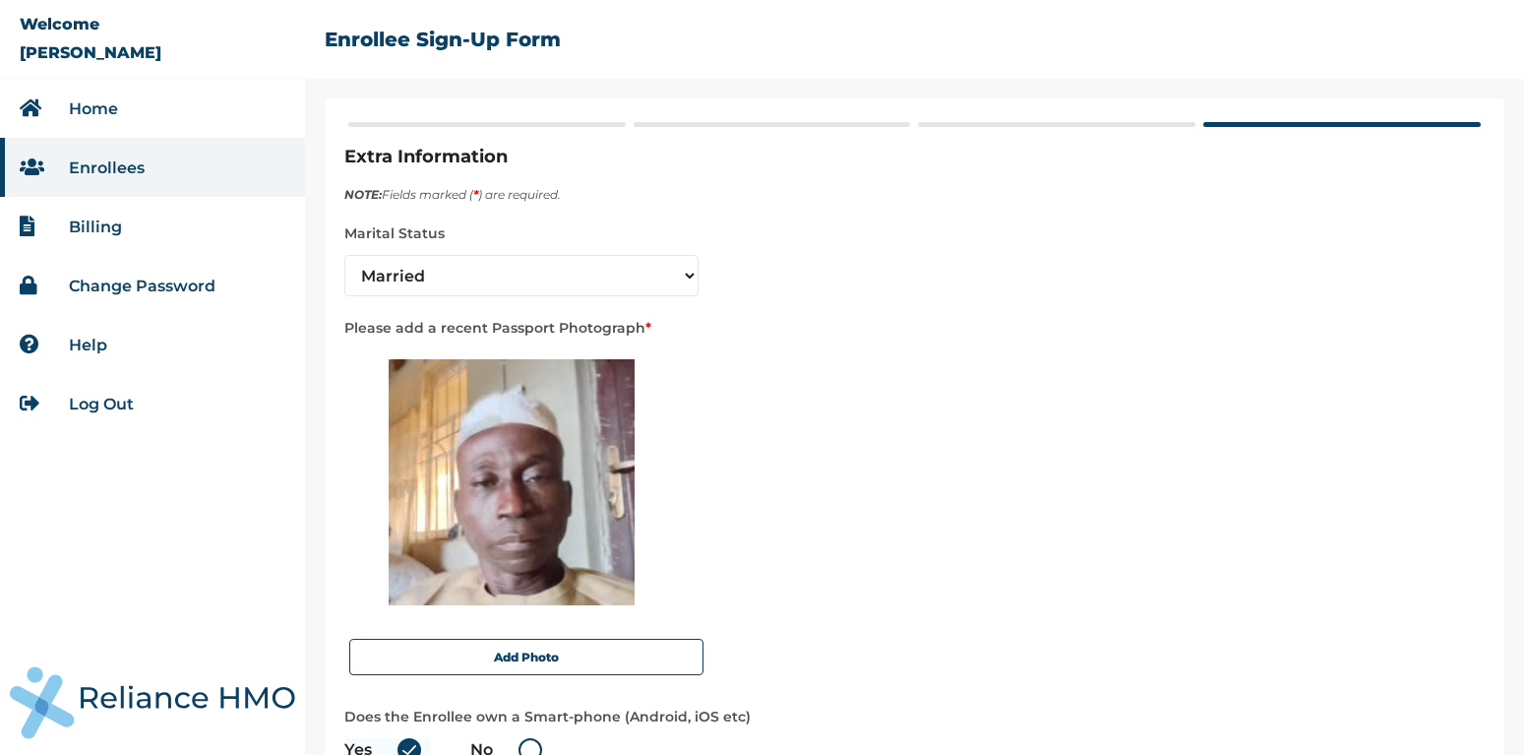
scroll to position [134, 0]
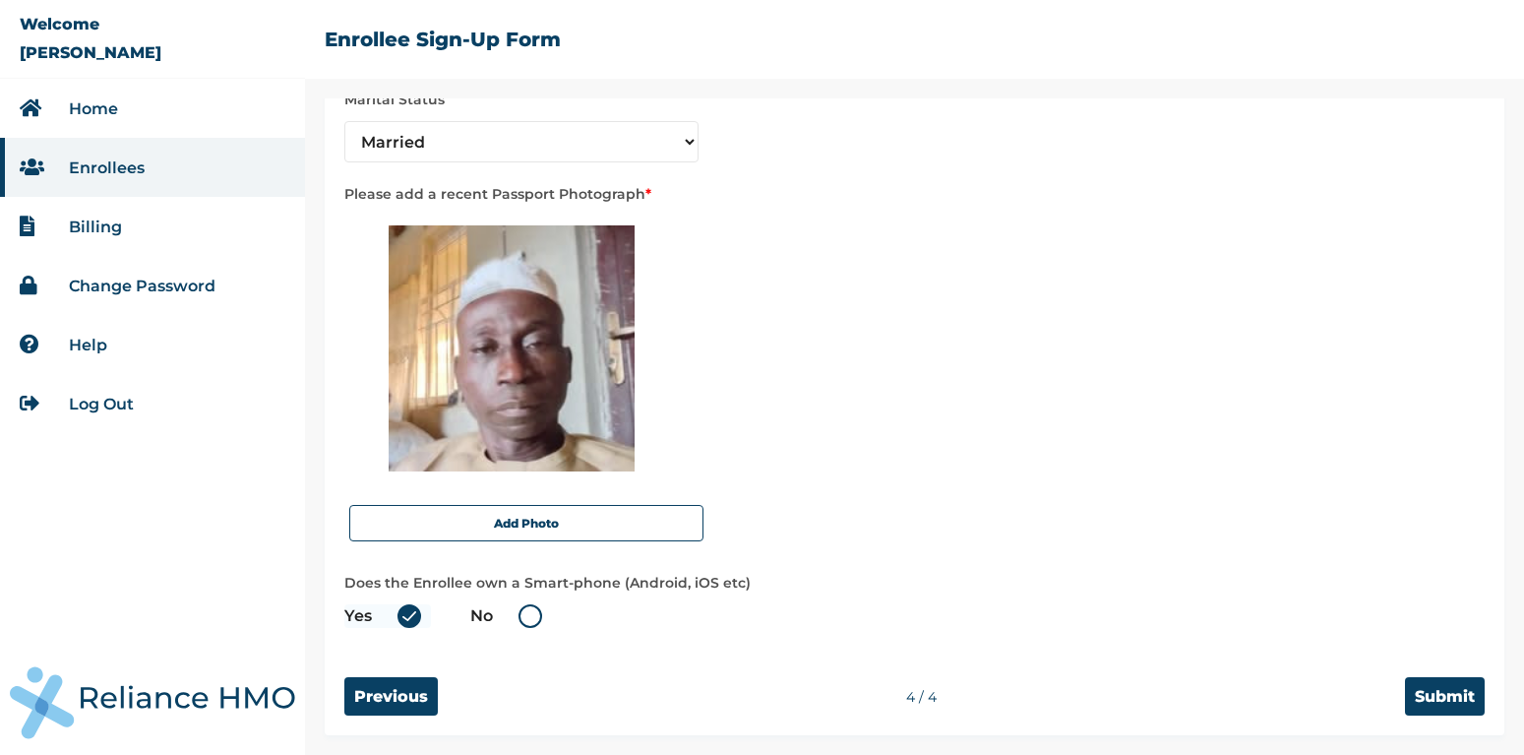
click at [533, 616] on label "No" at bounding box center [511, 616] width 82 height 24
click at [522, 616] on input "No" at bounding box center [506, 615] width 31 height 31
radio input "true"
click at [1464, 698] on input "Submit" at bounding box center [1445, 696] width 80 height 38
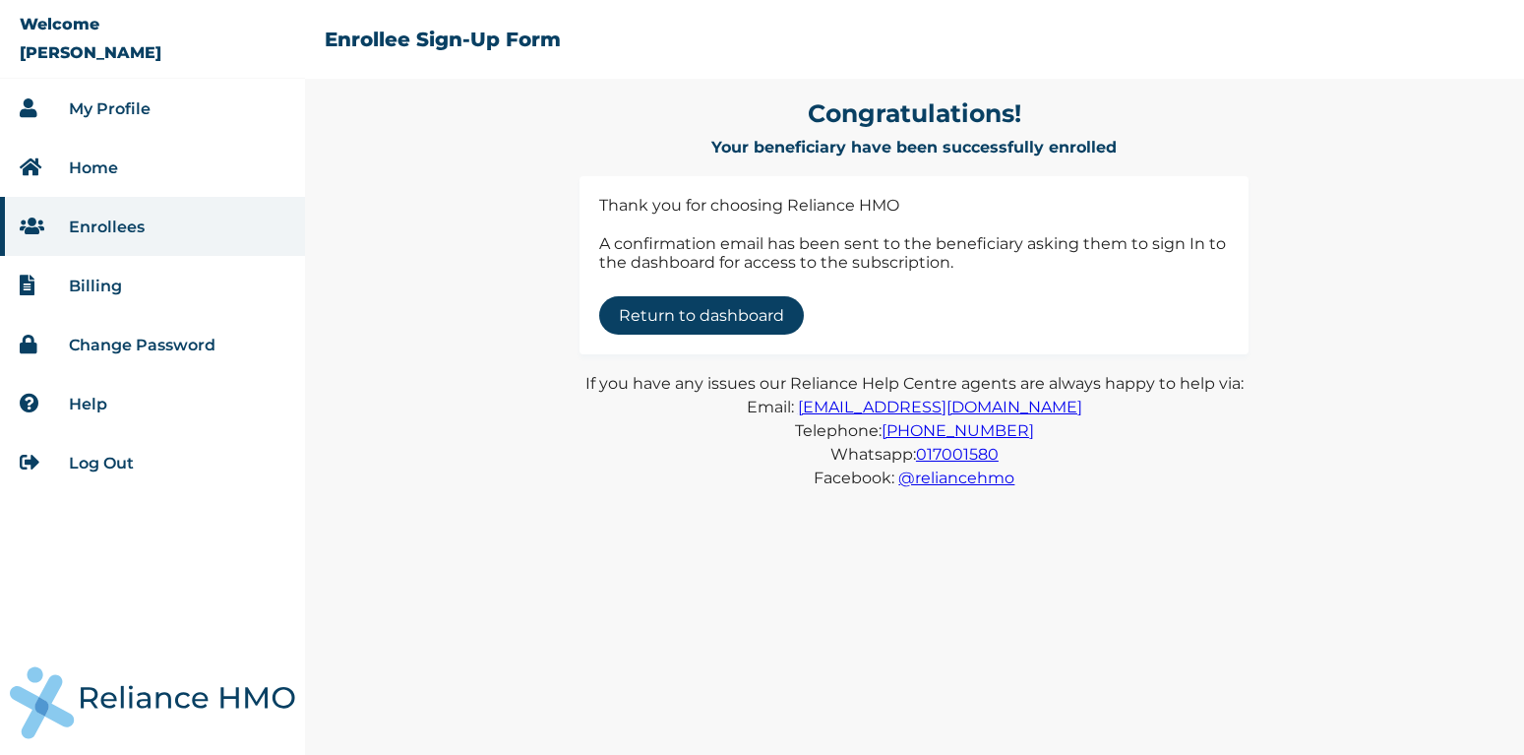
click at [725, 314] on link "Return to dashboard" at bounding box center [701, 315] width 205 height 38
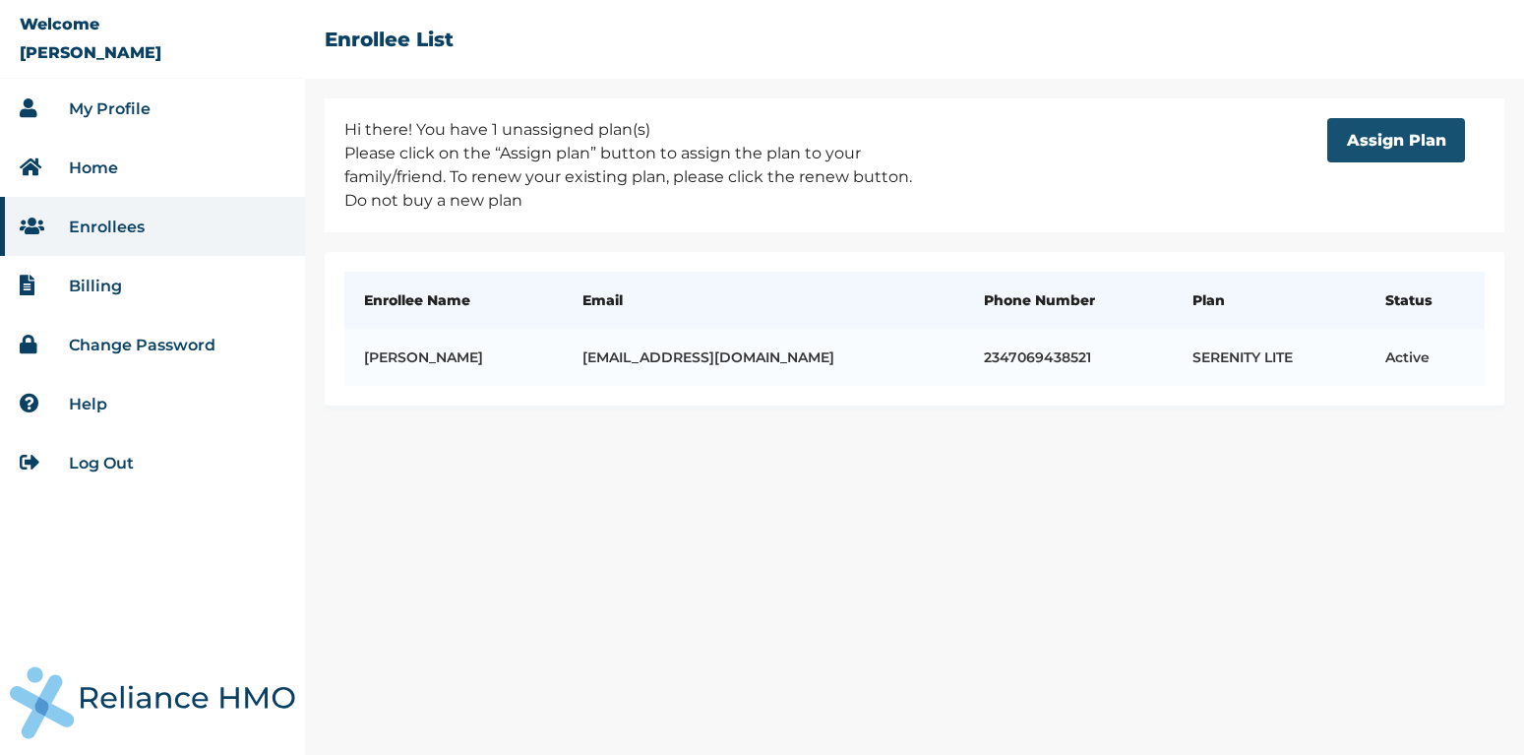
click at [1432, 144] on button "Assign Plan" at bounding box center [1396, 140] width 138 height 44
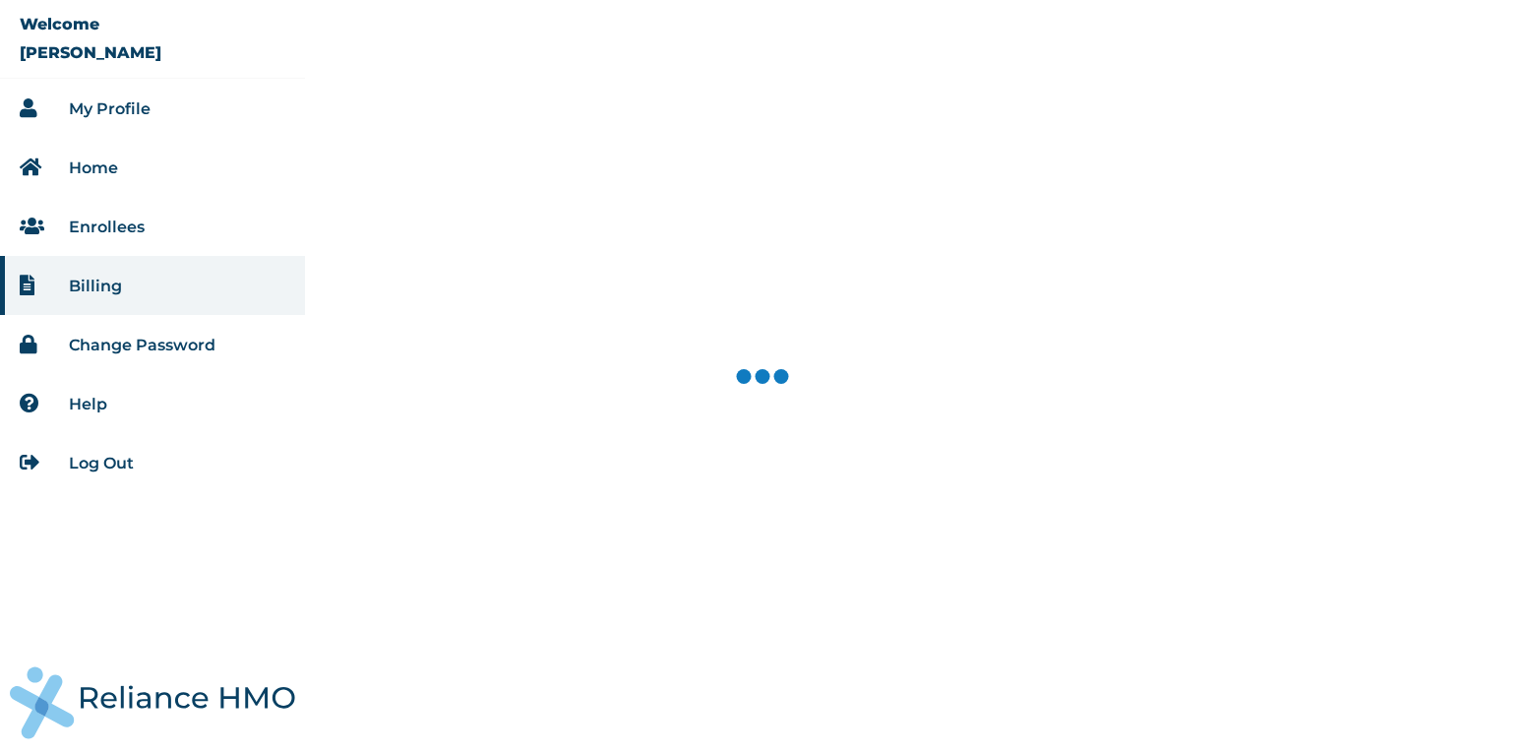
select select "18028"
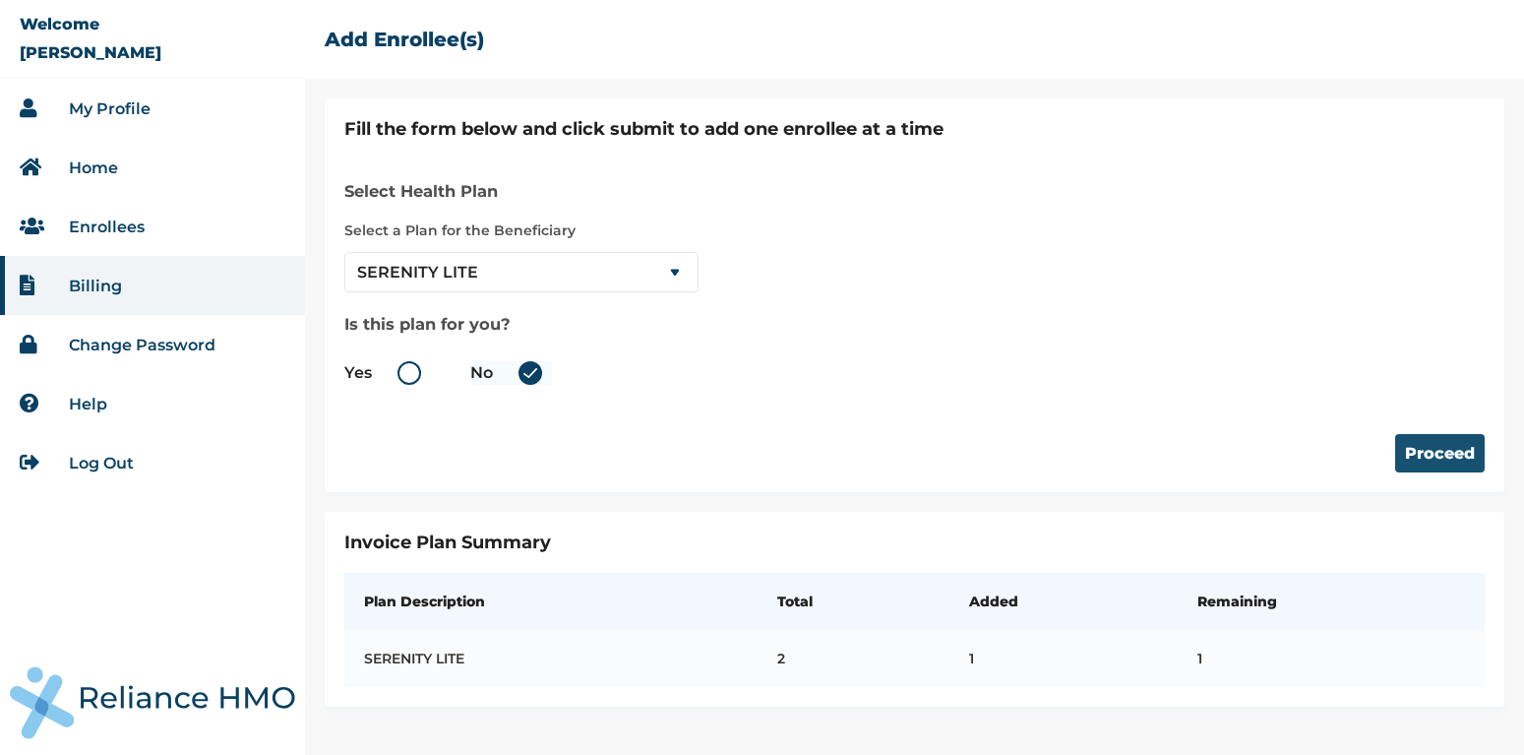
click at [1450, 461] on button "Proceed" at bounding box center [1440, 453] width 90 height 38
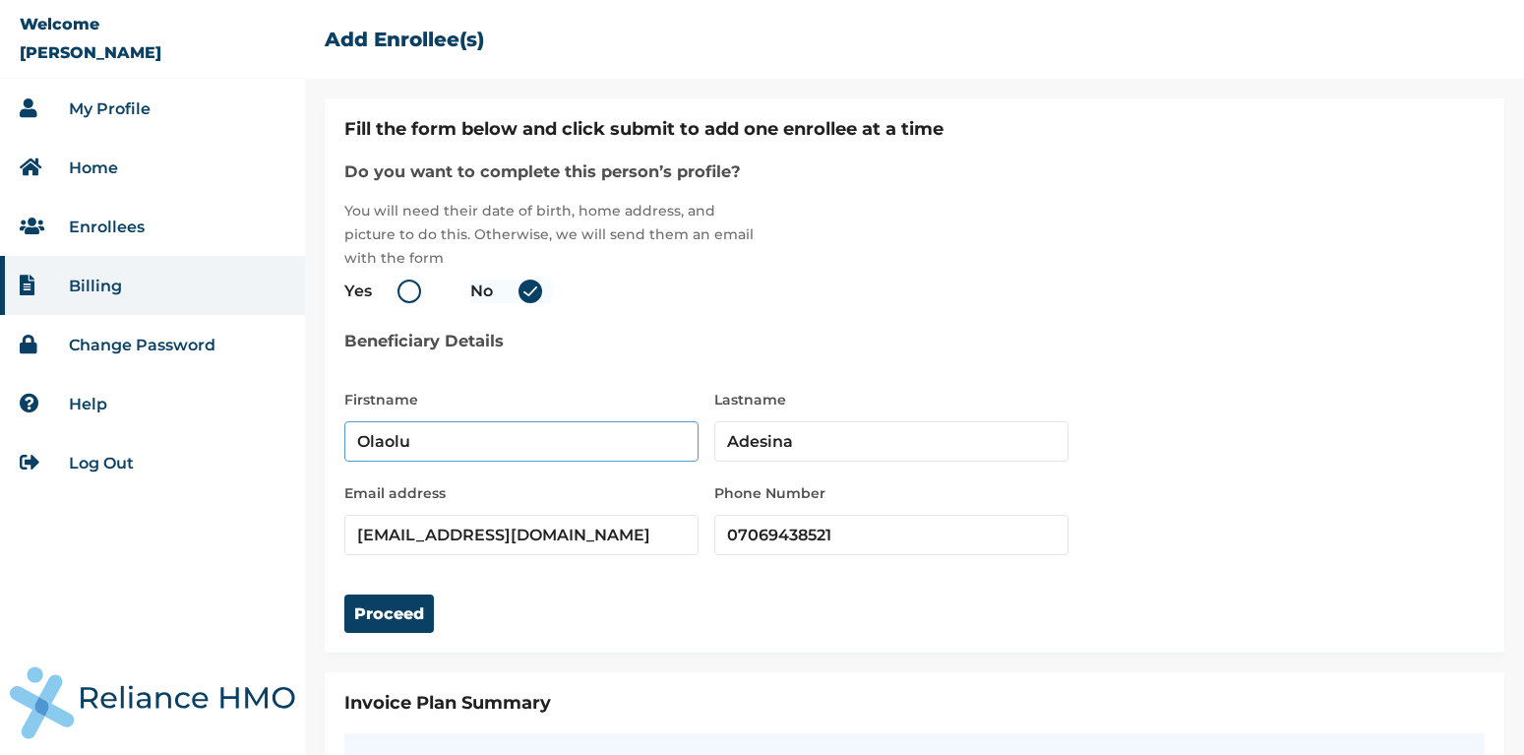
click at [446, 452] on input "Olaolu" at bounding box center [521, 441] width 354 height 40
type input "[PERSON_NAME]"
click at [569, 541] on input "[EMAIL_ADDRESS][DOMAIN_NAME]" at bounding box center [521, 535] width 354 height 40
type input "o"
type input "[EMAIL_ADDRESS][DOMAIN_NAME]"
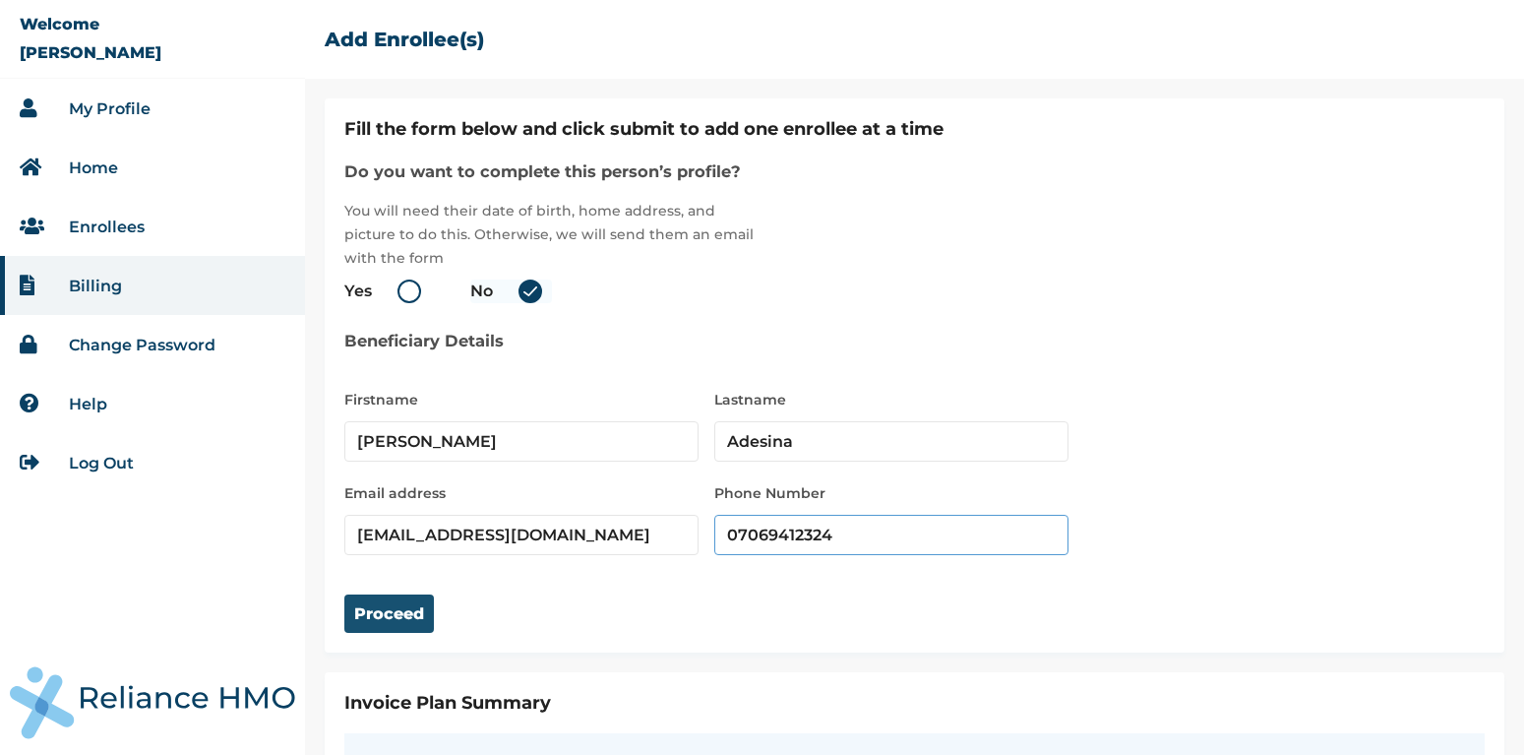
type input "07069412324"
click at [374, 607] on button "Proceed" at bounding box center [389, 613] width 90 height 38
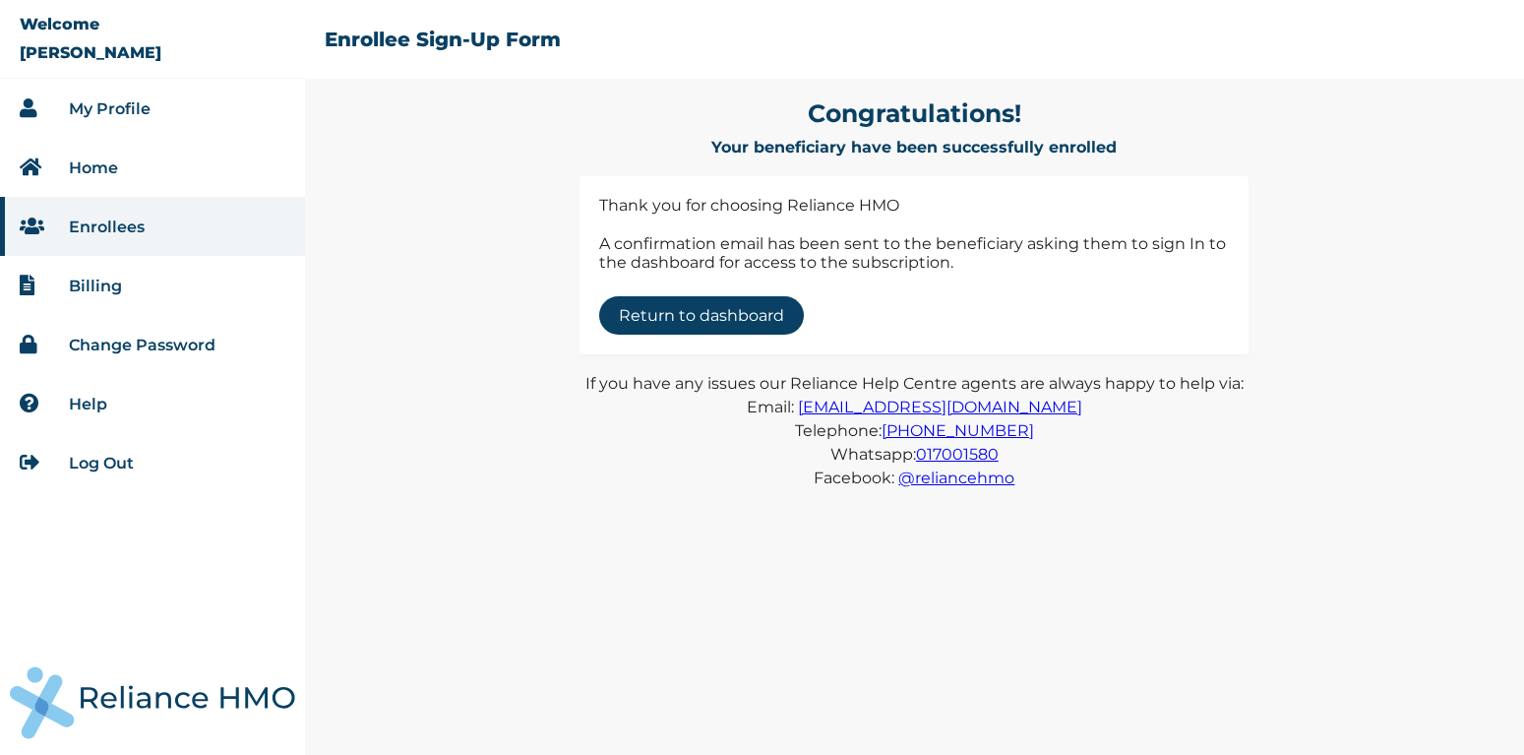
click at [673, 319] on link "Return to dashboard" at bounding box center [701, 315] width 205 height 38
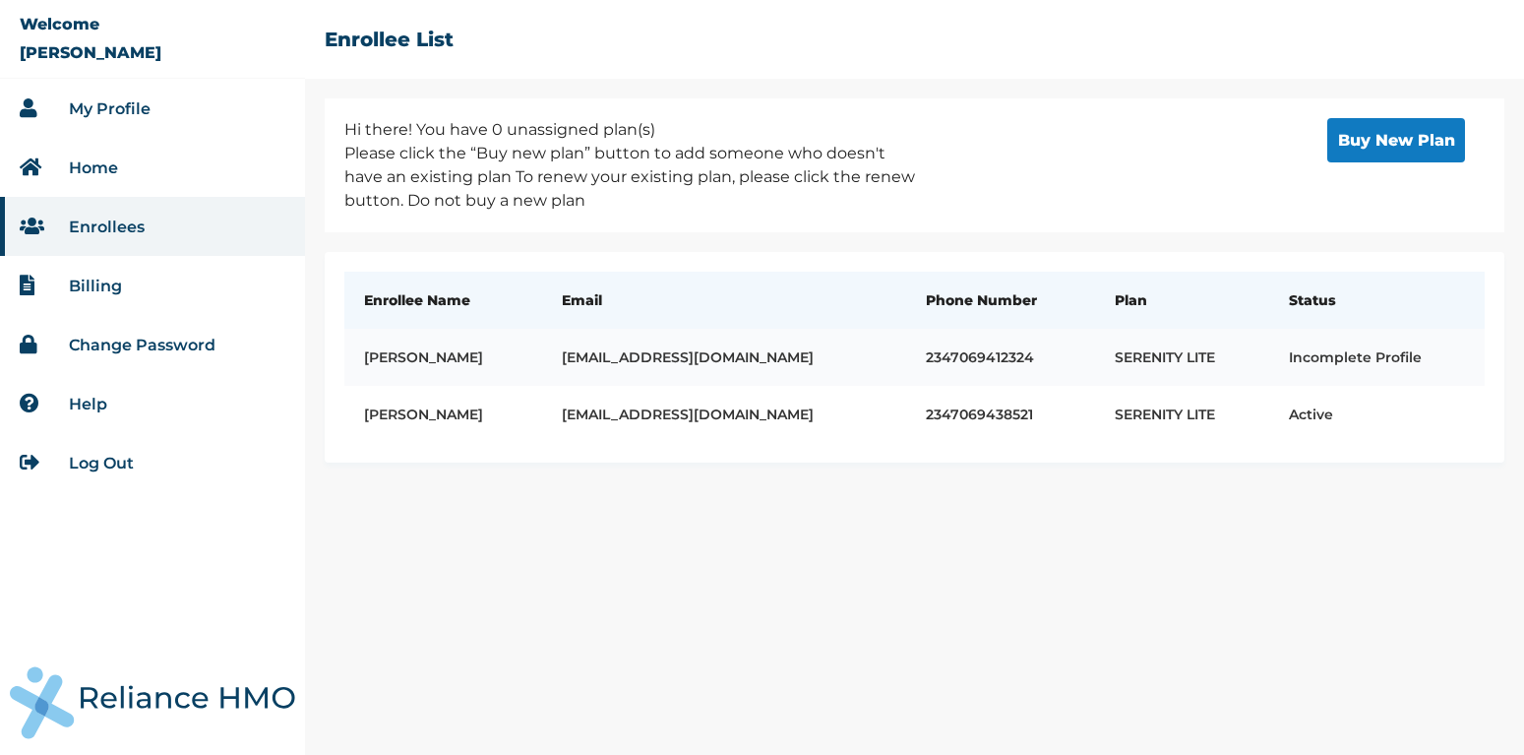
click at [1316, 357] on td "Incomplete Profile" at bounding box center [1376, 357] width 215 height 57
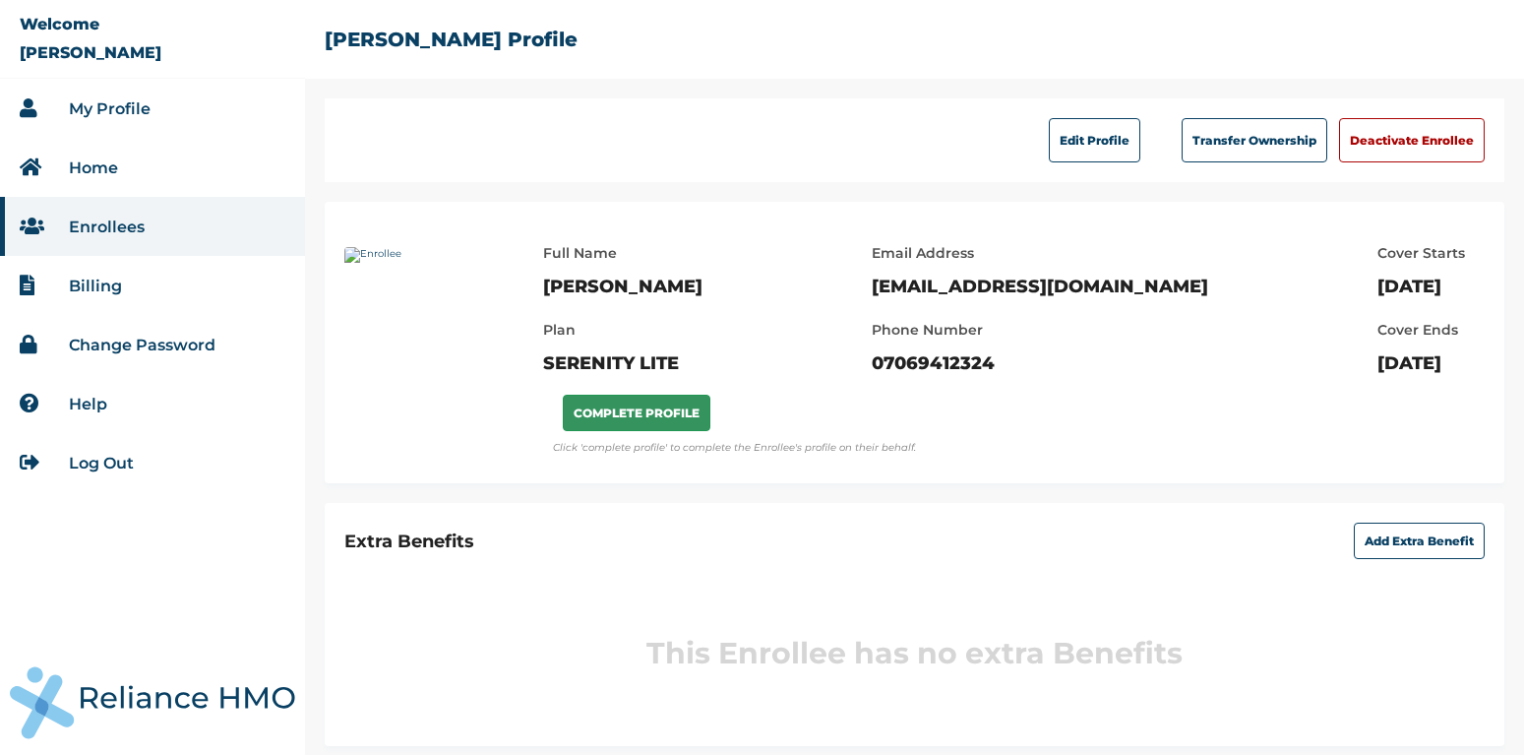
click at [646, 409] on button "COMPLETE PROFILE" at bounding box center [637, 413] width 148 height 36
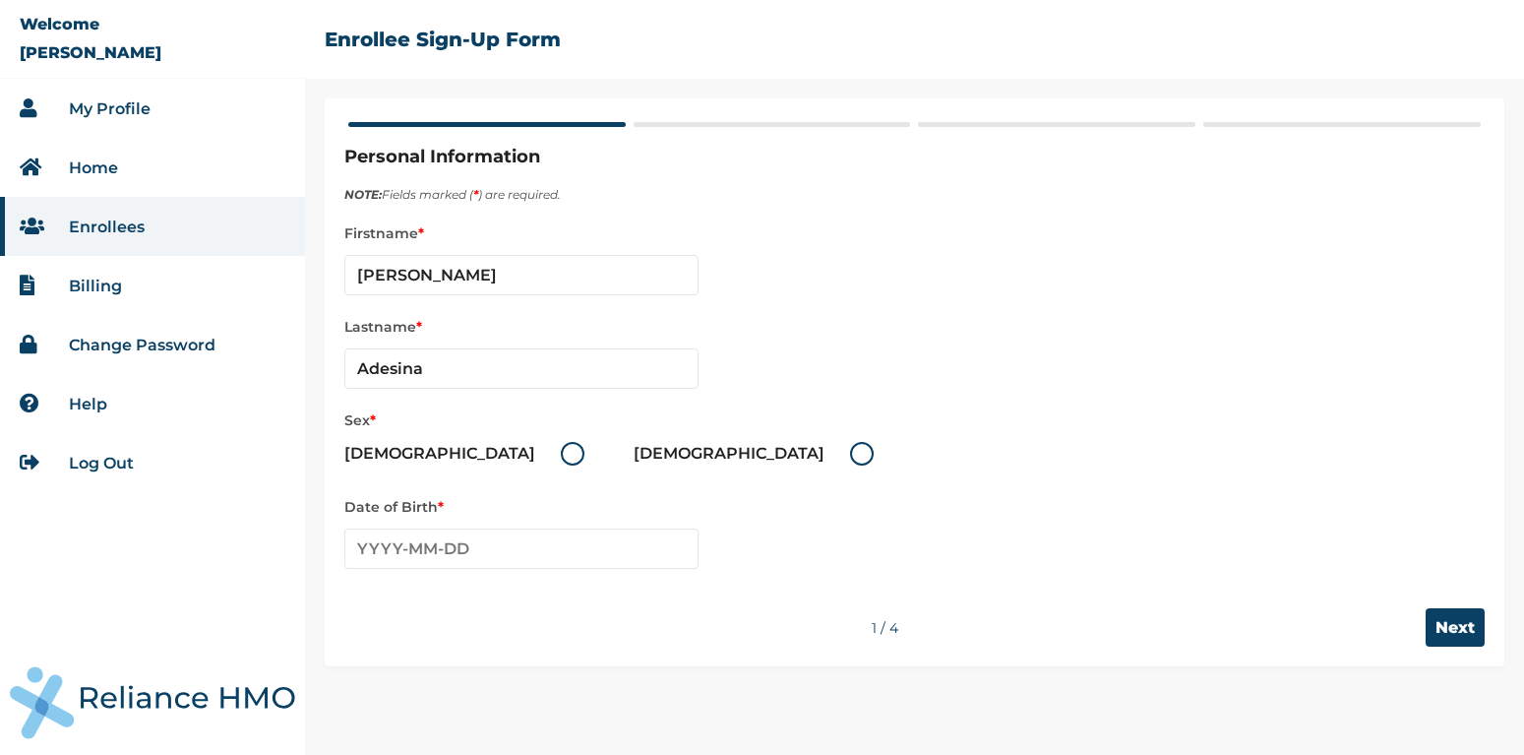
click at [425, 450] on label "[DEMOGRAPHIC_DATA]" at bounding box center [469, 454] width 250 height 24
click at [533, 450] on input "[DEMOGRAPHIC_DATA]" at bounding box center [548, 453] width 31 height 31
radio input "true"
click at [369, 552] on input "text" at bounding box center [521, 548] width 354 height 40
click at [356, 583] on span "‹" at bounding box center [359, 587] width 21 height 24
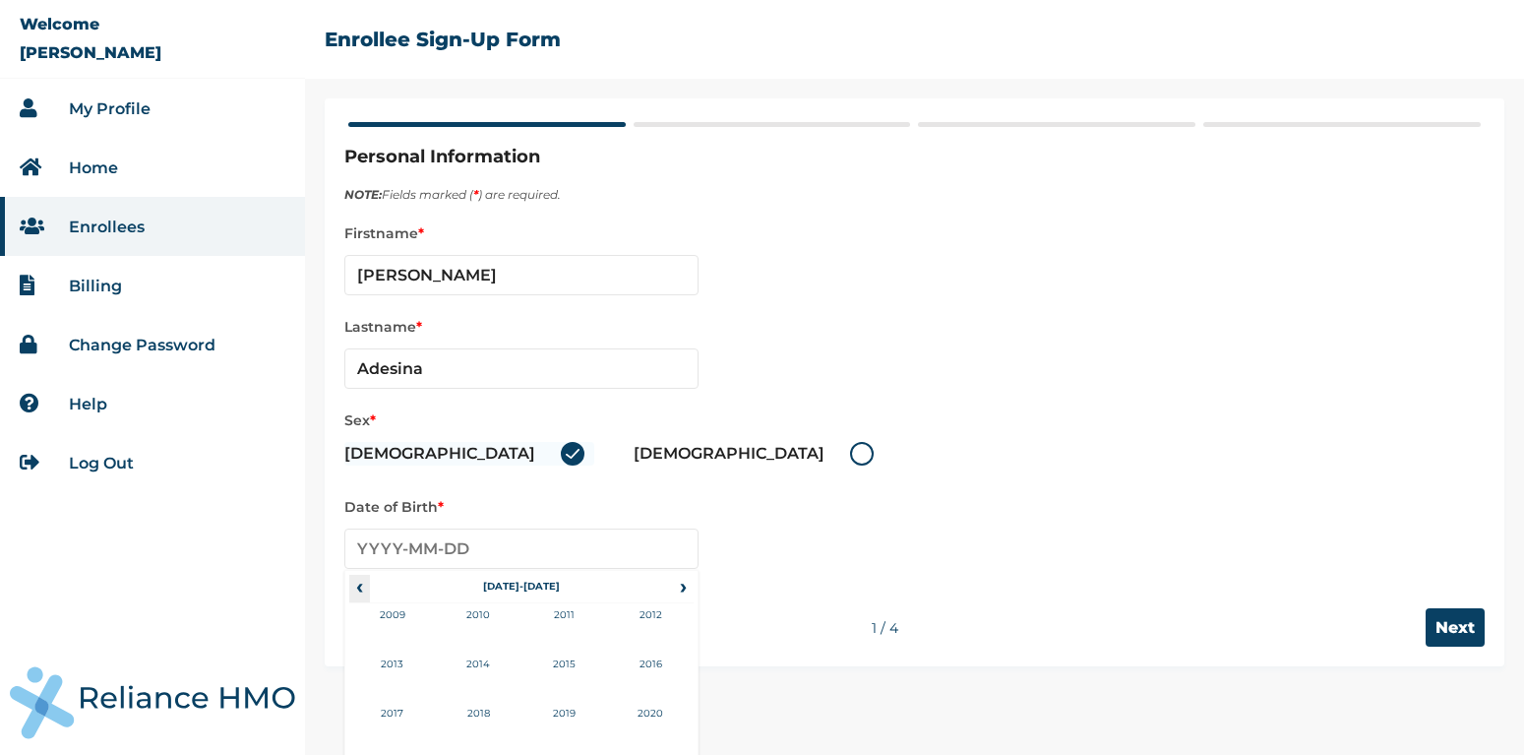
click at [356, 583] on span "‹" at bounding box center [359, 587] width 21 height 24
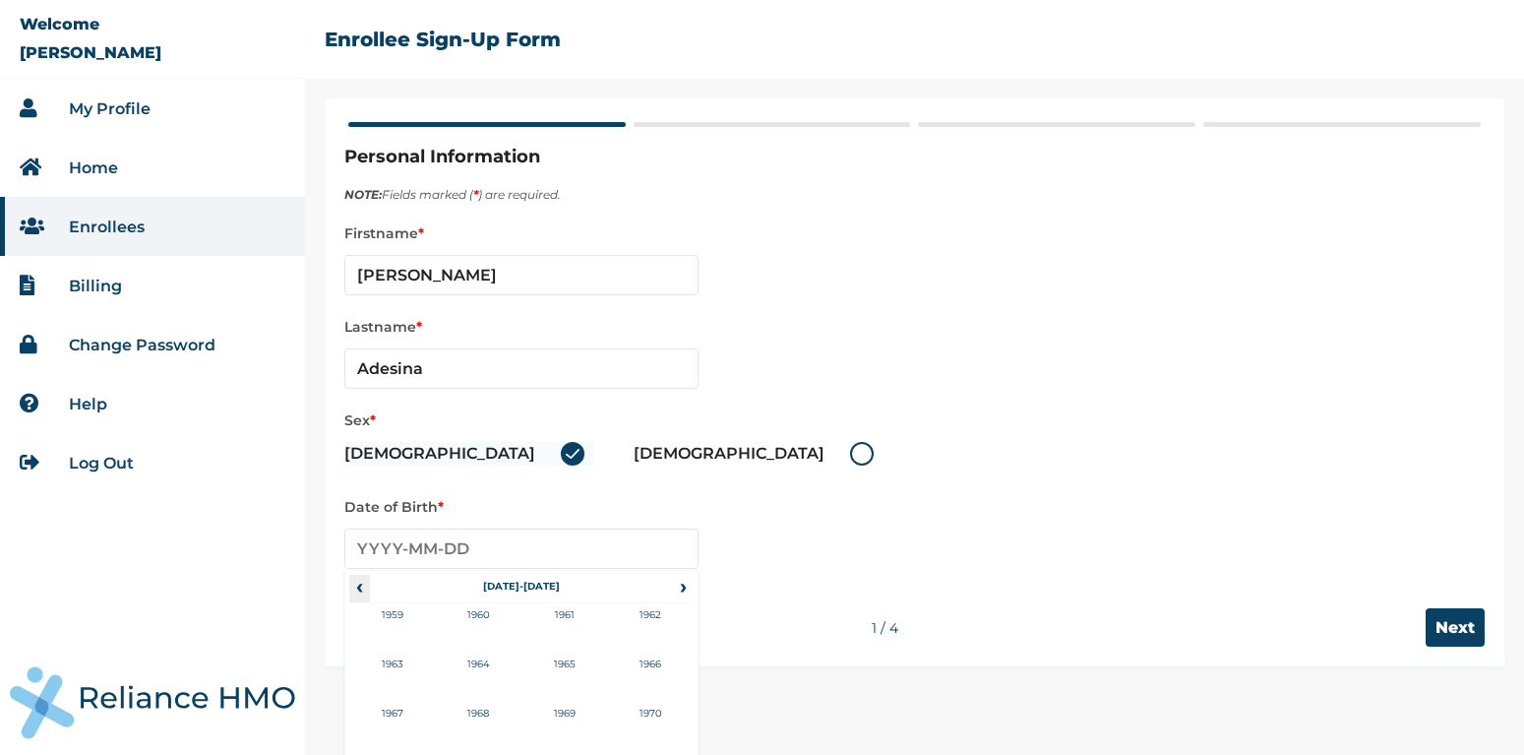
click at [356, 583] on span "‹" at bounding box center [359, 587] width 21 height 24
click at [678, 591] on span "›" at bounding box center [683, 587] width 22 height 24
click at [554, 613] on td "1961" at bounding box center [564, 627] width 87 height 49
click at [477, 707] on td "Oct" at bounding box center [478, 726] width 87 height 49
click at [525, 672] on td "4" at bounding box center [521, 671] width 49 height 28
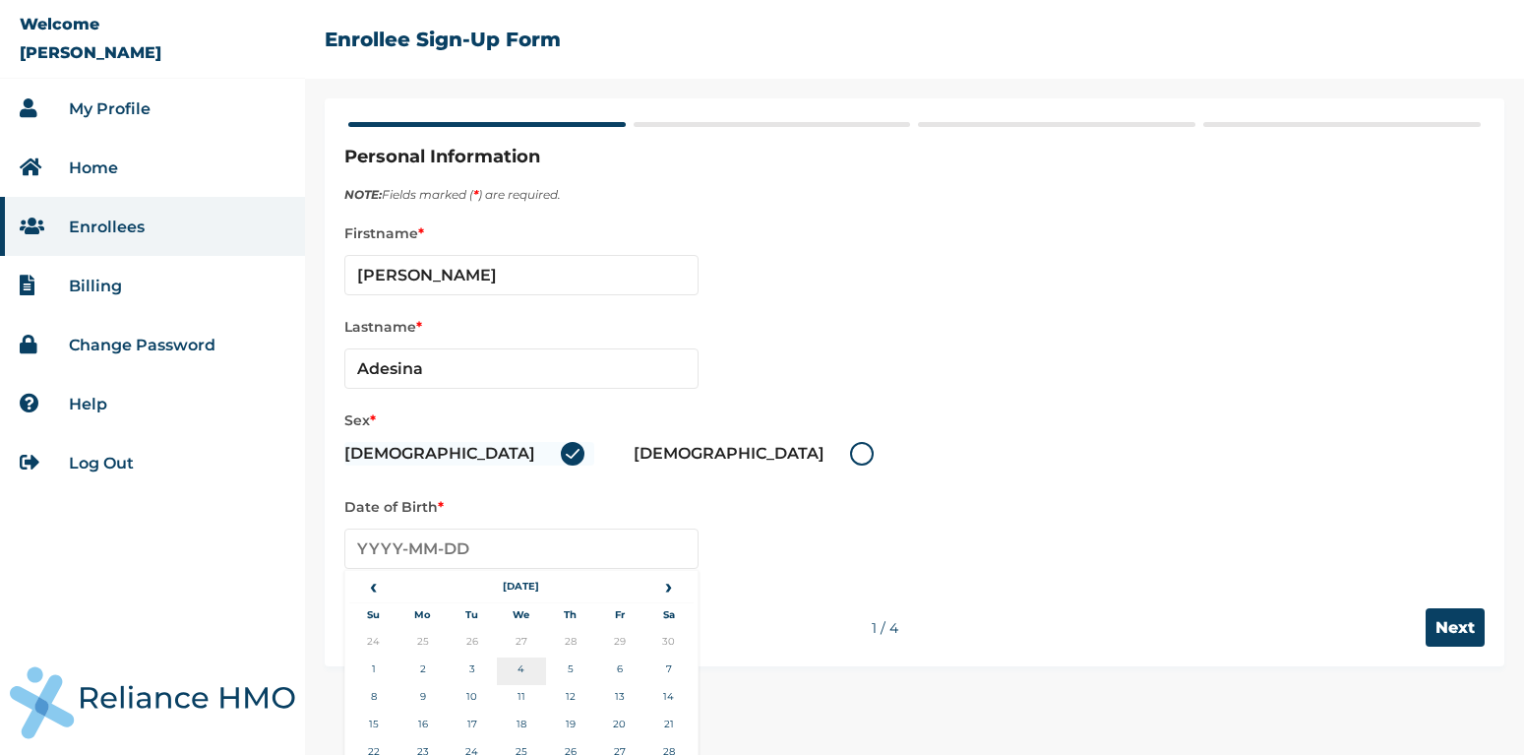
type input "[DATE]"
click at [1463, 622] on input "Next" at bounding box center [1455, 627] width 59 height 38
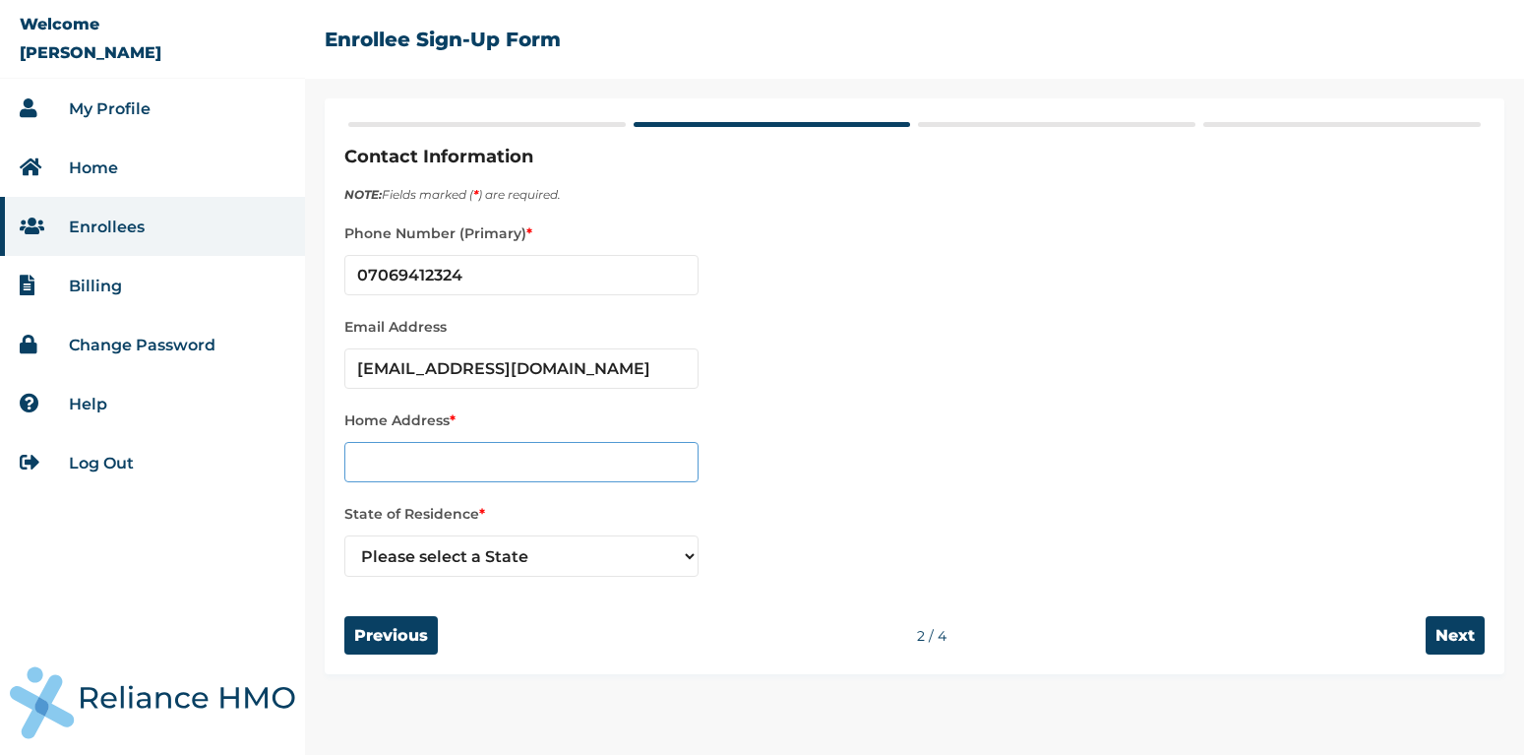
click at [517, 455] on input "text" at bounding box center [521, 462] width 354 height 40
paste input "[STREET_ADDRESS][PERSON_NAME]"
type input "[STREET_ADDRESS]"
click at [344, 535] on select "Please select a State [PERSON_NAME] (FCT) [PERSON_NAME] Ibom [GEOGRAPHIC_DATA] …" at bounding box center [521, 555] width 354 height 41
select select "25"
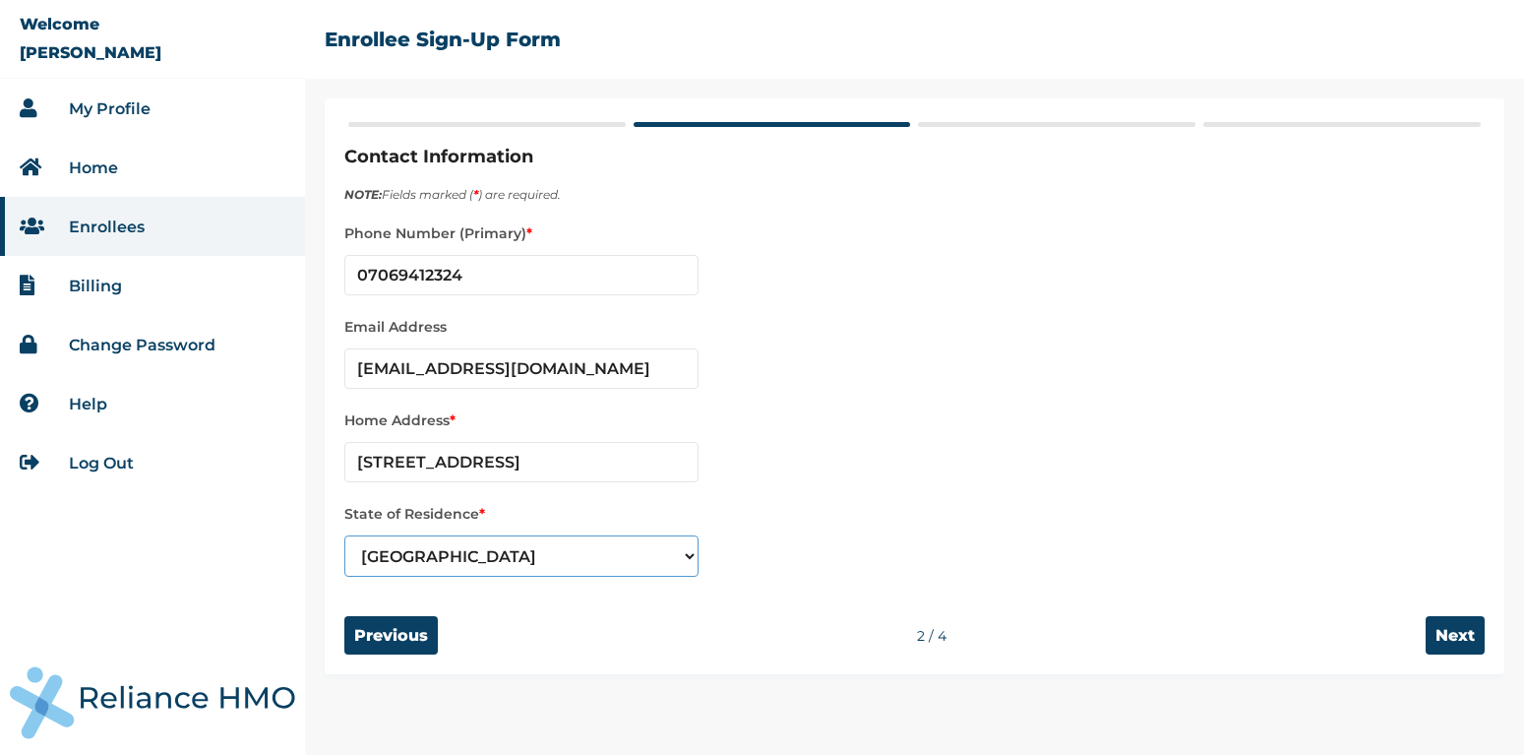
click option "[GEOGRAPHIC_DATA]" at bounding box center [0, 0] width 0 height 0
click at [1454, 647] on input "Next" at bounding box center [1455, 635] width 59 height 38
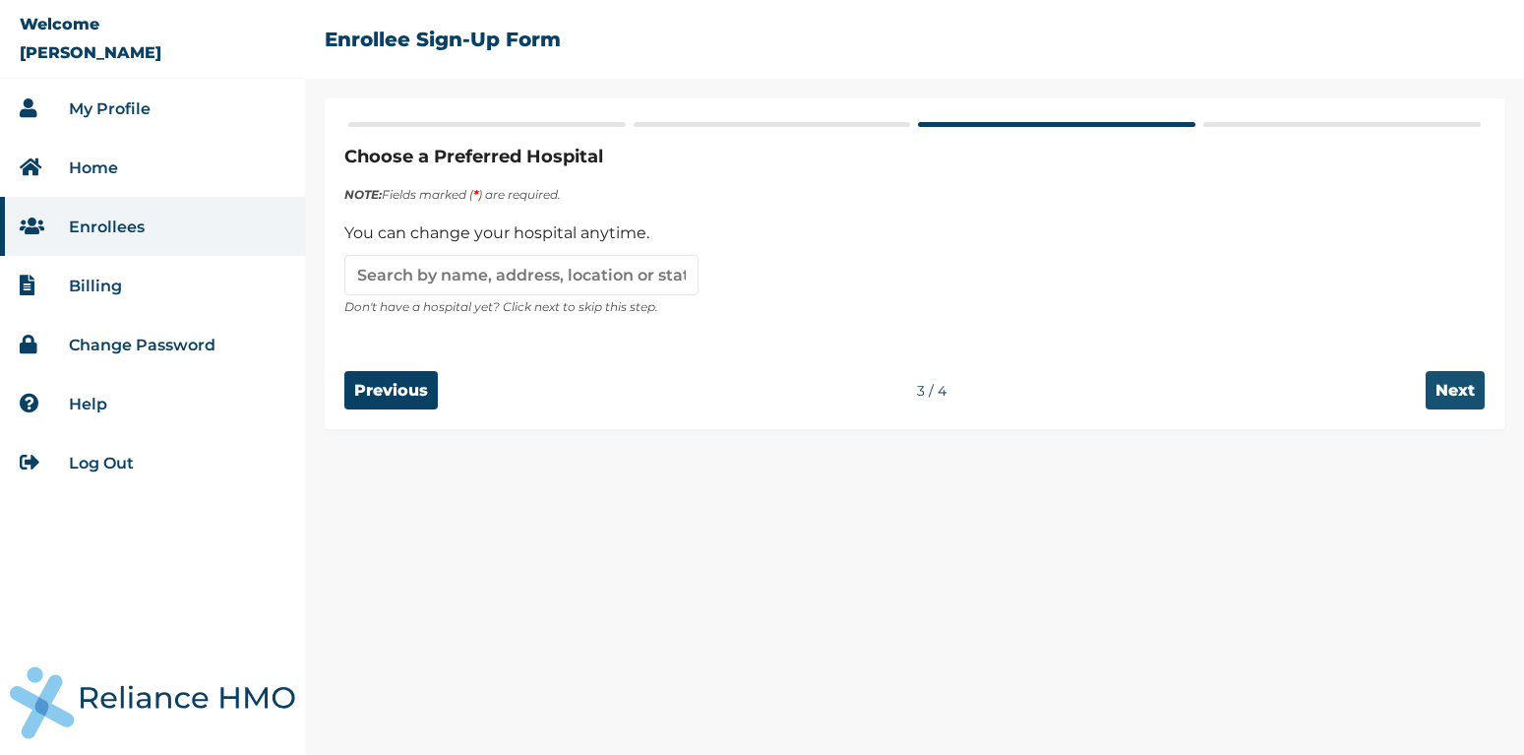
click at [1439, 393] on input "Next" at bounding box center [1455, 390] width 59 height 38
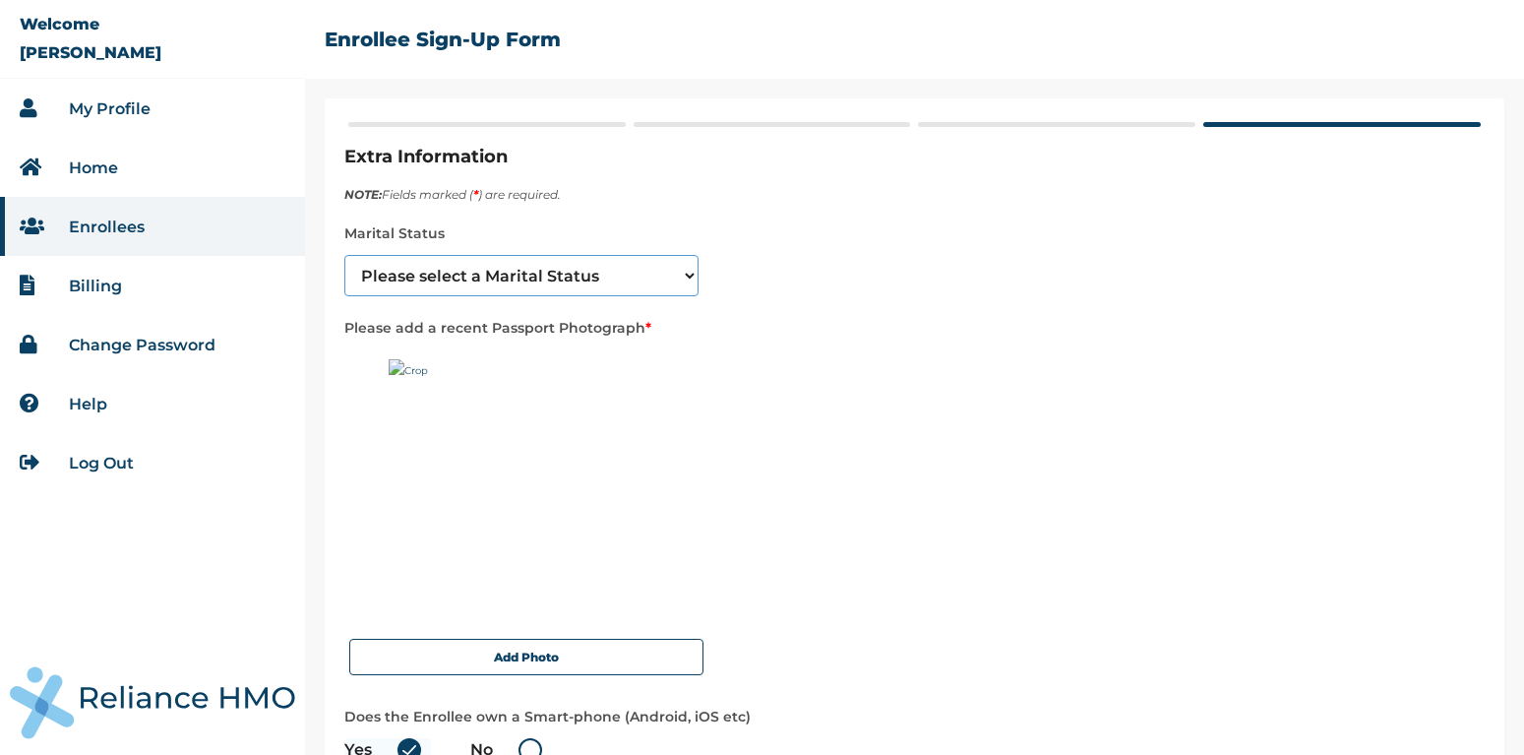
click at [344, 255] on select "Please select a Marital Status [DEMOGRAPHIC_DATA] Married [DEMOGRAPHIC_DATA] Wi…" at bounding box center [521, 275] width 354 height 41
select select "2"
click option "Married" at bounding box center [0, 0] width 0 height 0
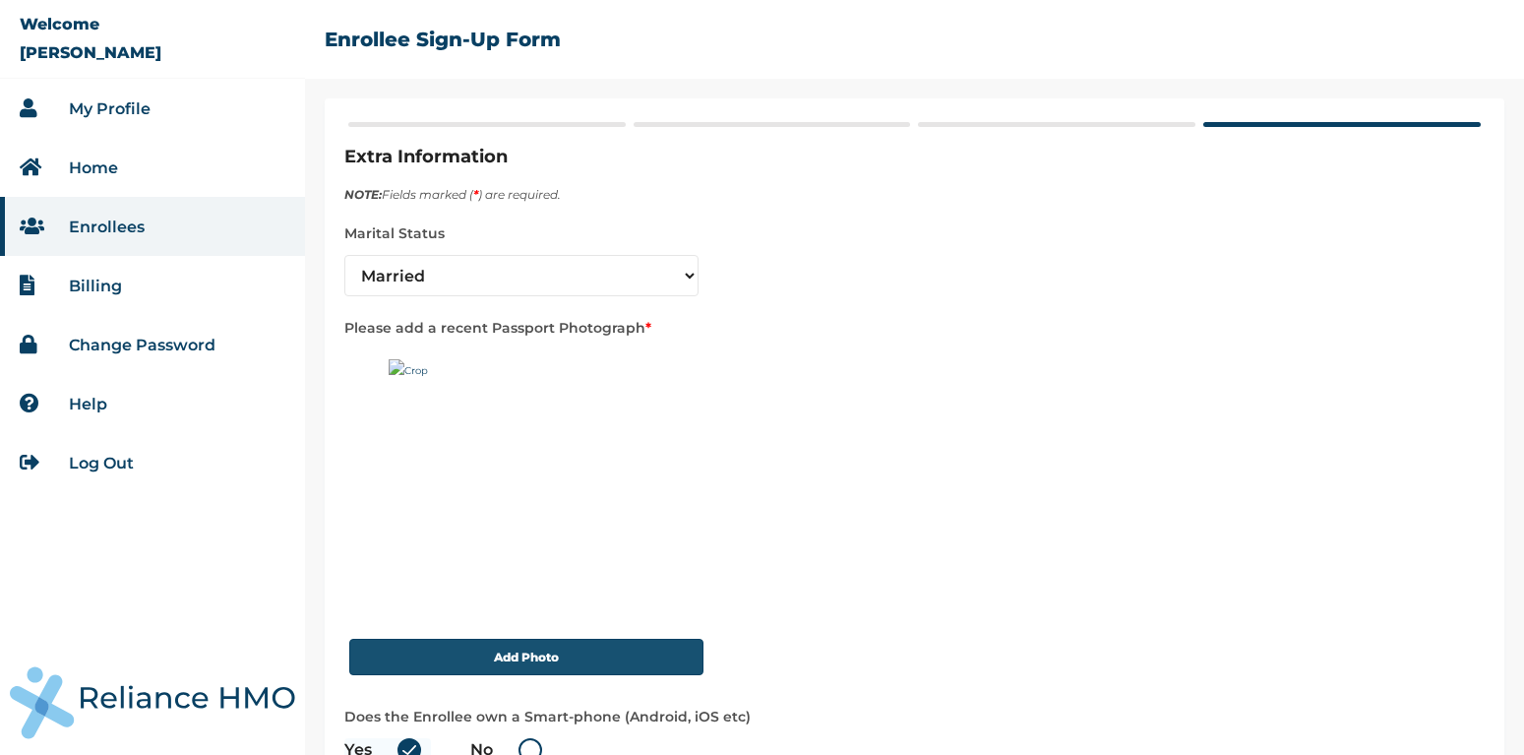
click at [489, 654] on button "Add Photo" at bounding box center [526, 657] width 354 height 36
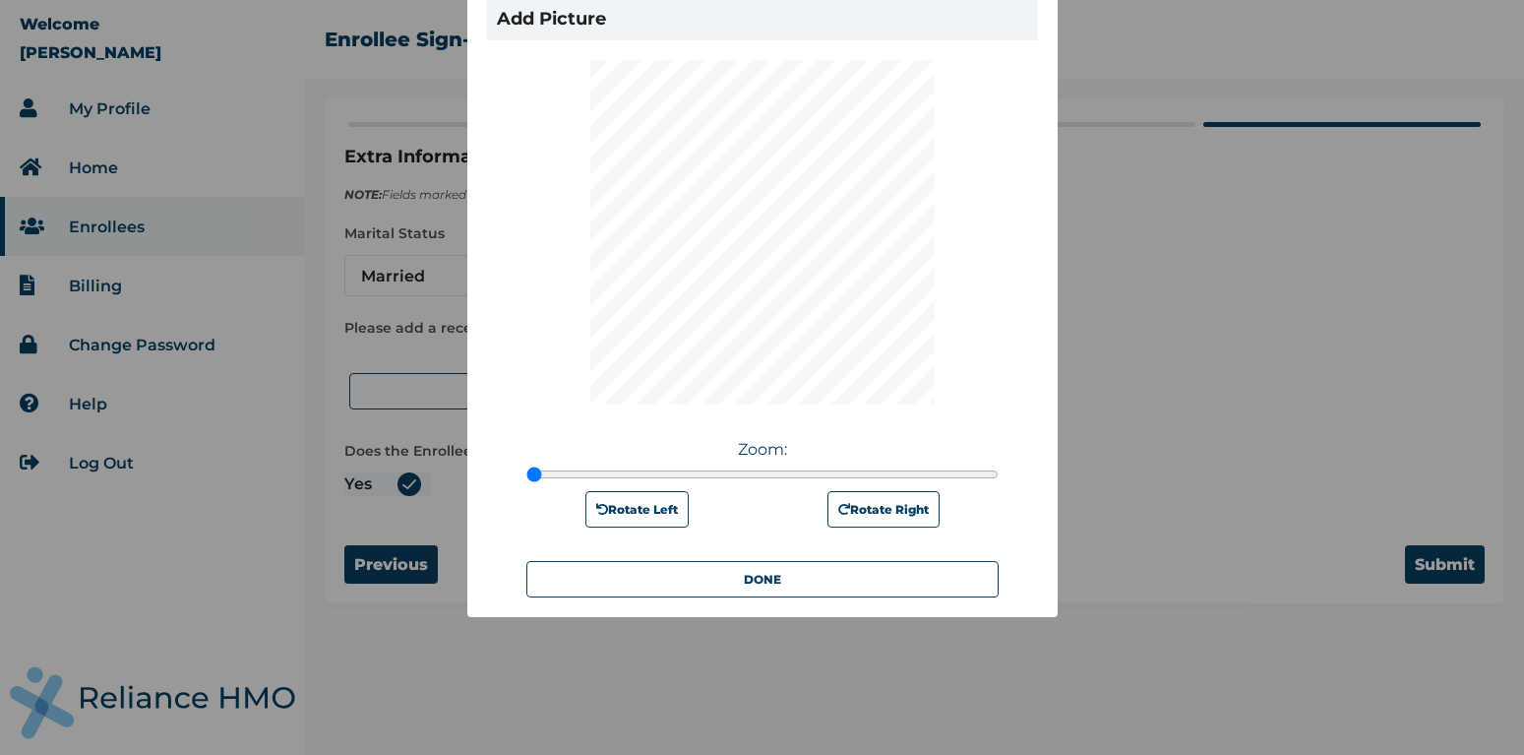
scroll to position [216, 0]
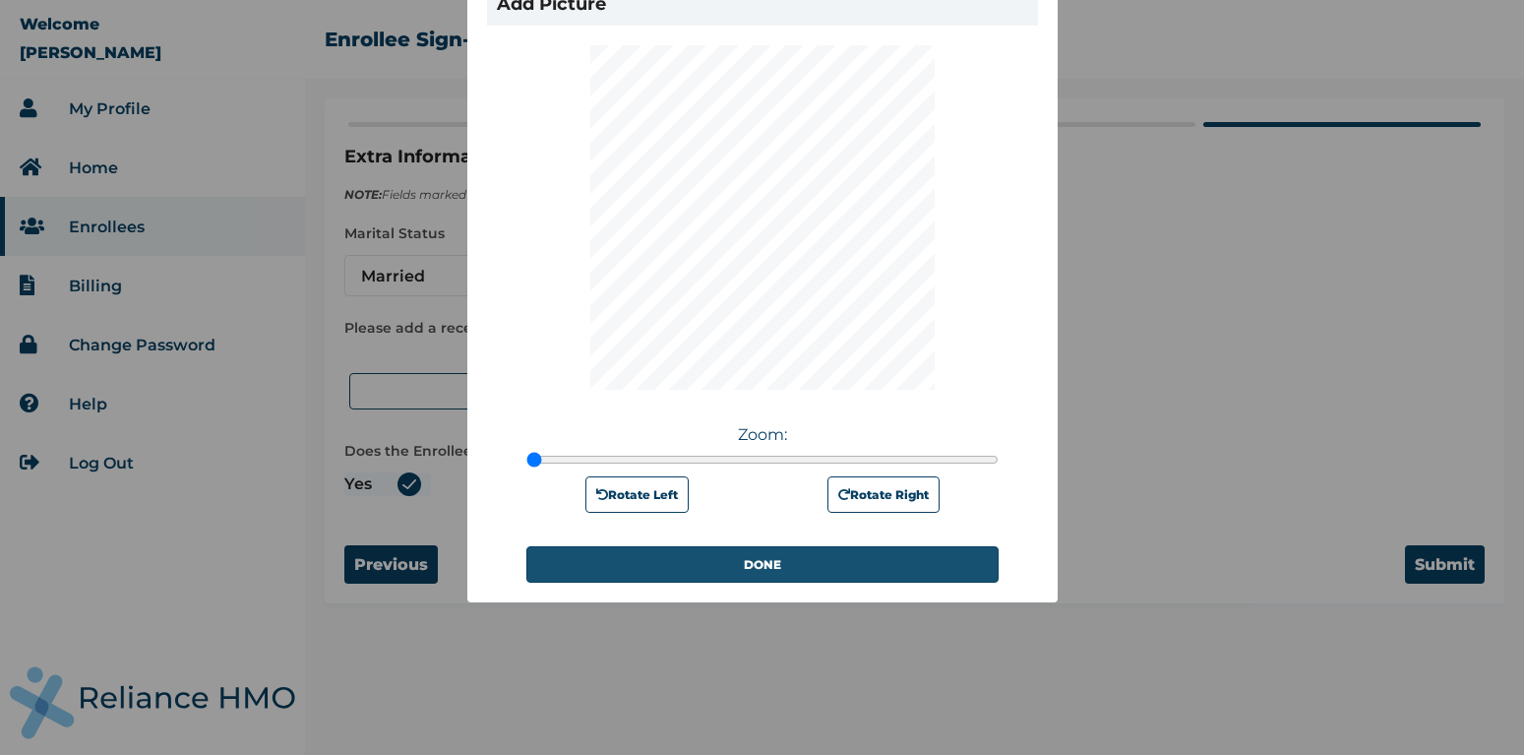
click at [744, 577] on button "DONE" at bounding box center [762, 564] width 472 height 36
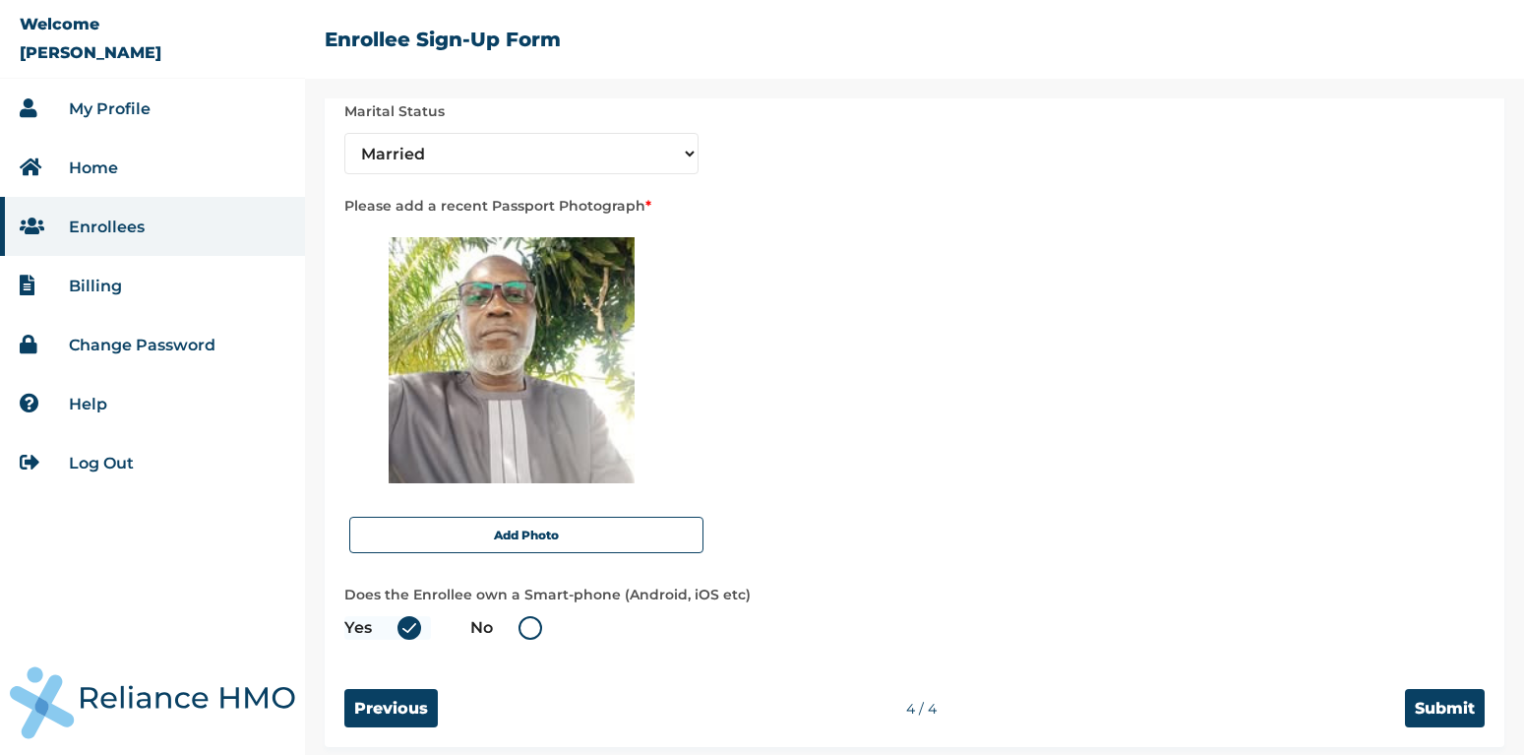
scroll to position [134, 0]
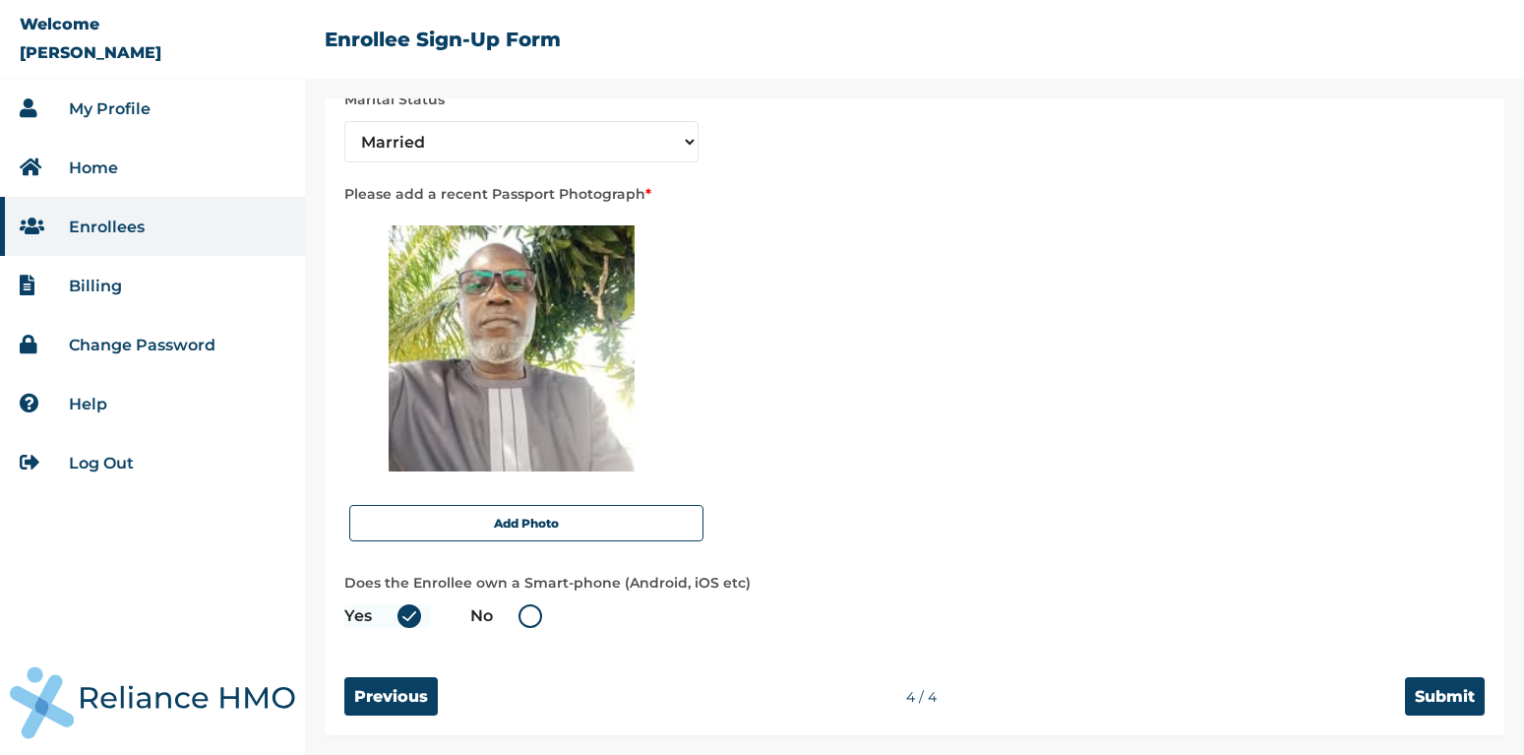
click at [513, 616] on label "No" at bounding box center [511, 616] width 82 height 24
click at [513, 616] on input "No" at bounding box center [506, 615] width 31 height 31
radio input "true"
click at [1455, 705] on input "Submit" at bounding box center [1445, 696] width 80 height 38
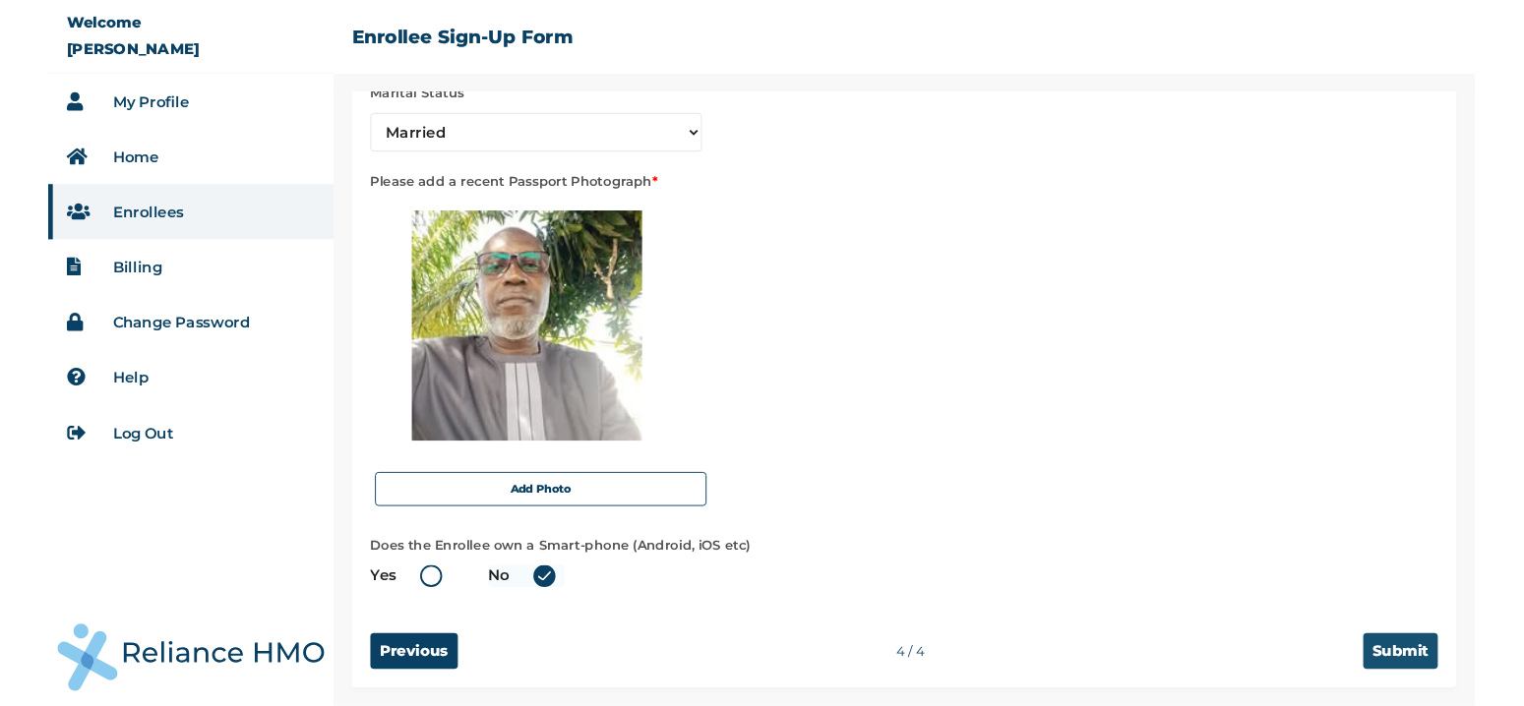
scroll to position [0, 0]
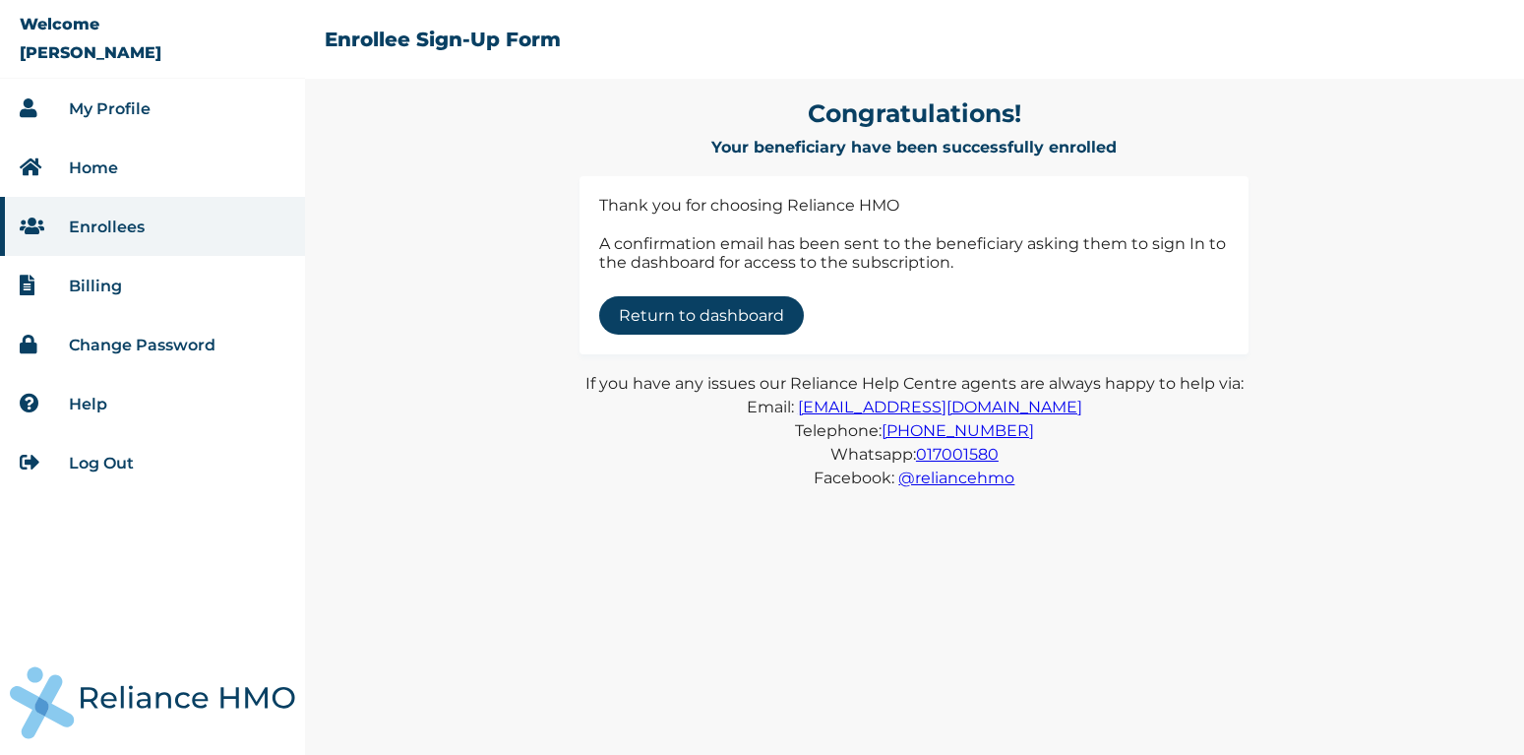
click at [741, 310] on link "Return to dashboard" at bounding box center [701, 315] width 205 height 38
